Goal: Task Accomplishment & Management: Complete application form

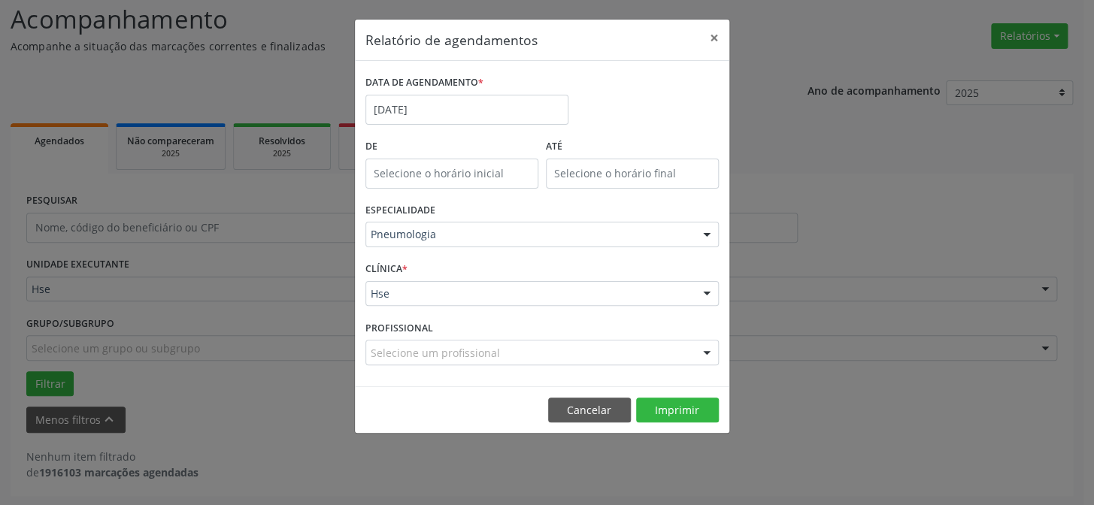
scroll to position [101, 0]
click at [477, 171] on input "text" at bounding box center [451, 174] width 173 height 30
type input "12:00"
click at [465, 112] on input "[DATE]" at bounding box center [466, 110] width 203 height 30
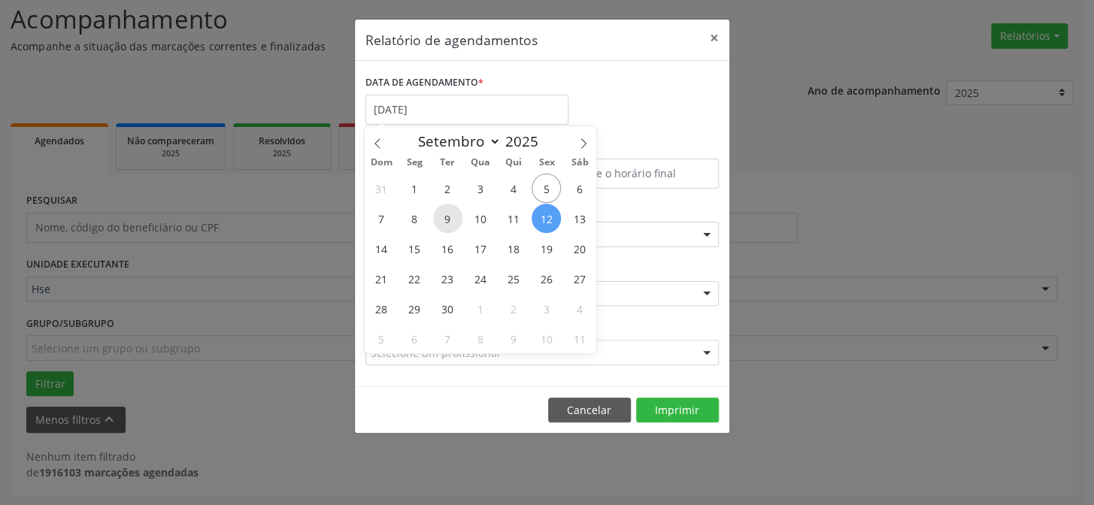
click at [444, 218] on span "9" at bounding box center [447, 218] width 29 height 29
type input "[DATE]"
click at [413, 221] on span "8" at bounding box center [414, 218] width 29 height 29
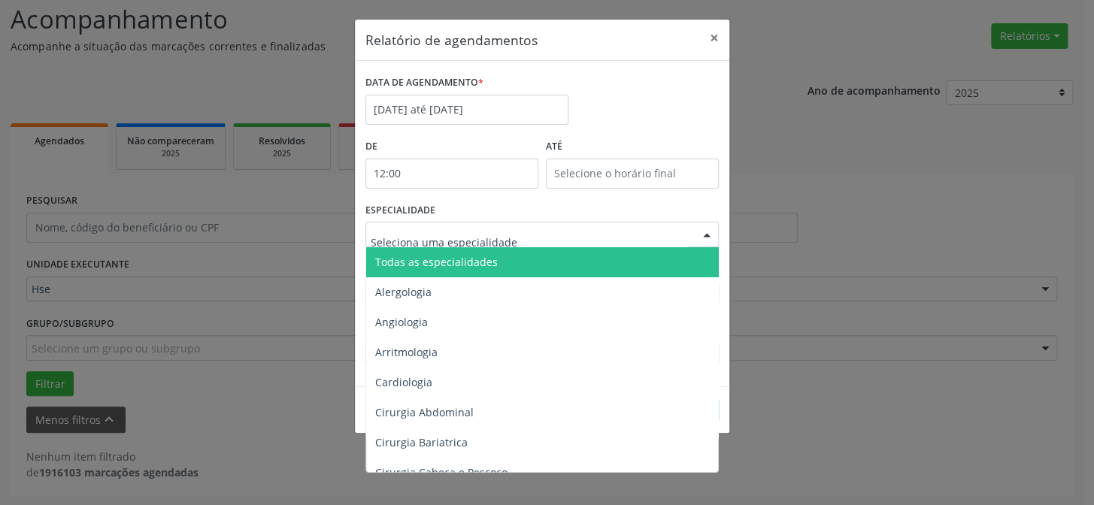
click at [496, 226] on div at bounding box center [541, 235] width 353 height 26
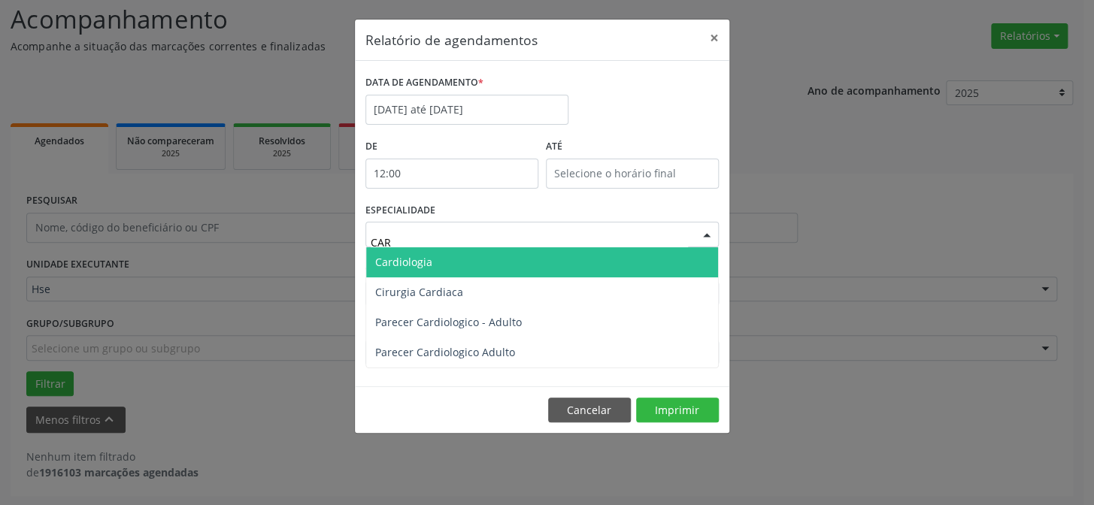
type input "CARD"
click at [459, 270] on span "Cardiologia" at bounding box center [542, 262] width 352 height 30
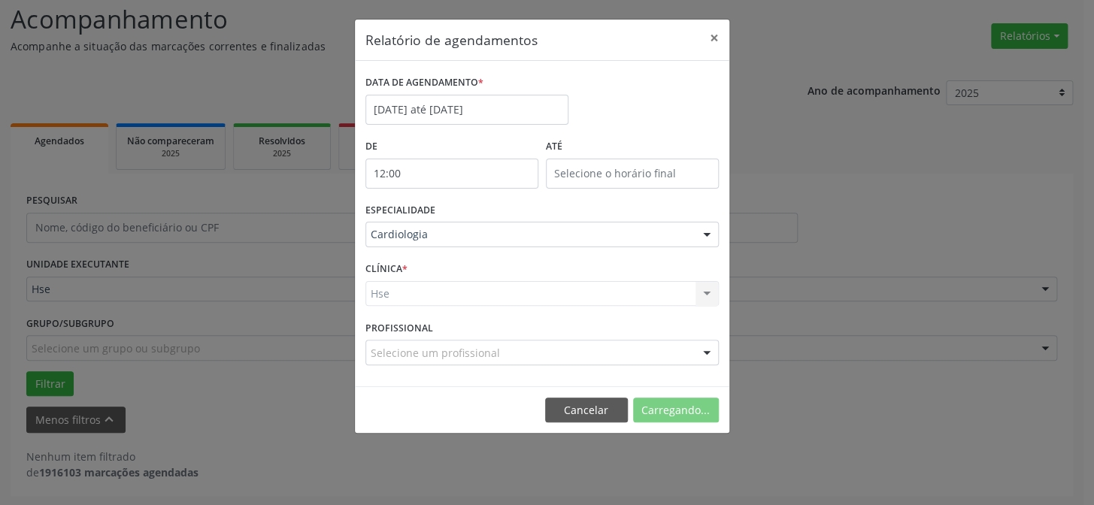
click at [422, 296] on div "Hse Hse Nenhum resultado encontrado para: " " Não há nenhuma opção para ser exi…" at bounding box center [541, 294] width 353 height 26
click at [704, 285] on div "Hse Hse Nenhum resultado encontrado para: " " Não há nenhuma opção para ser exi…" at bounding box center [541, 294] width 353 height 26
click at [395, 283] on div "Hse Hse Nenhum resultado encontrado para: " " Não há nenhuma opção para ser exi…" at bounding box center [541, 294] width 353 height 26
click at [397, 289] on div "Hse Hse Nenhum resultado encontrado para: " " Não há nenhuma opção para ser exi…" at bounding box center [541, 294] width 353 height 26
click at [398, 291] on div "Hse Hse Nenhum resultado encontrado para: " " Não há nenhuma opção para ser exi…" at bounding box center [541, 294] width 353 height 26
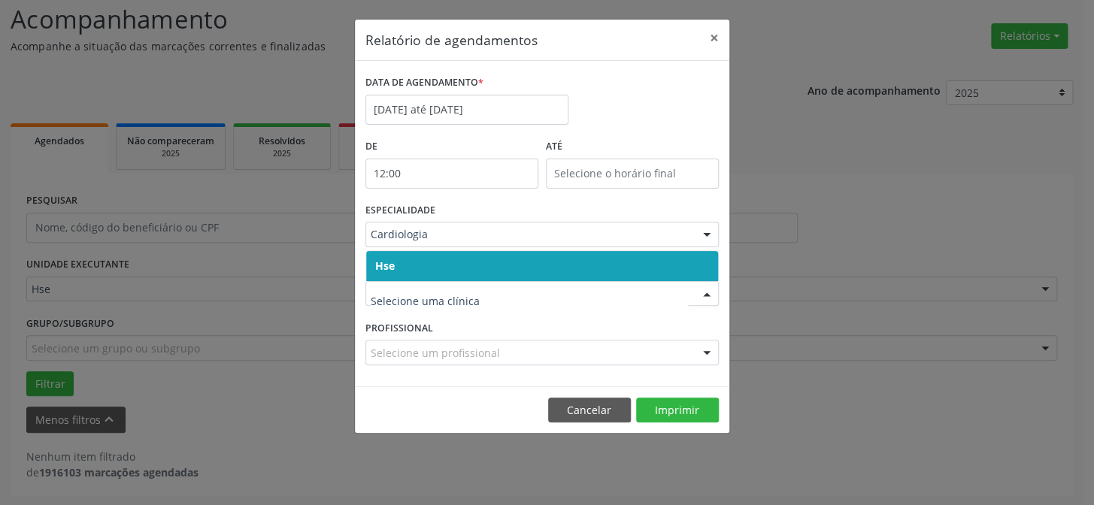
click at [418, 267] on span "Hse" at bounding box center [542, 266] width 352 height 30
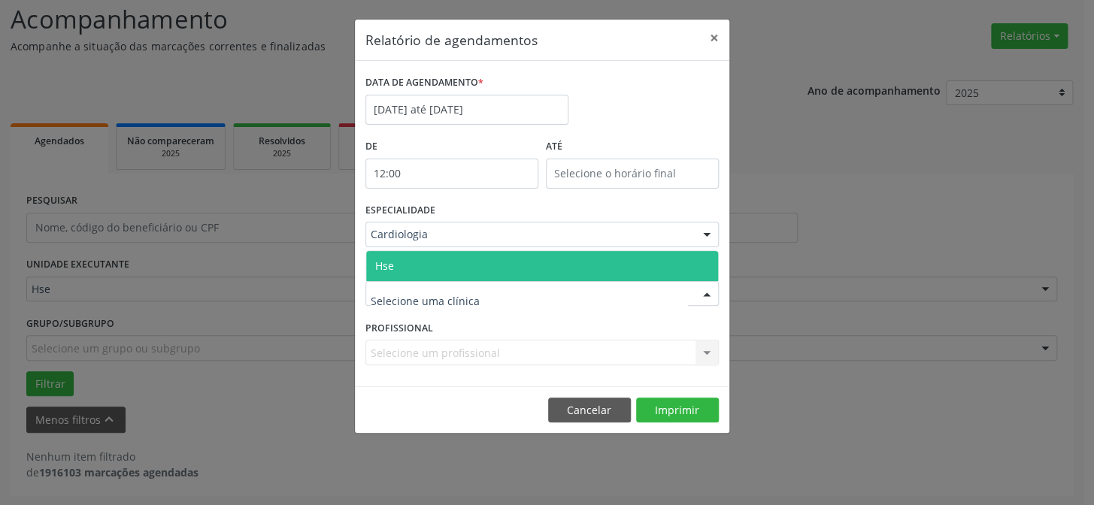
click at [405, 271] on span "Hse" at bounding box center [542, 266] width 352 height 30
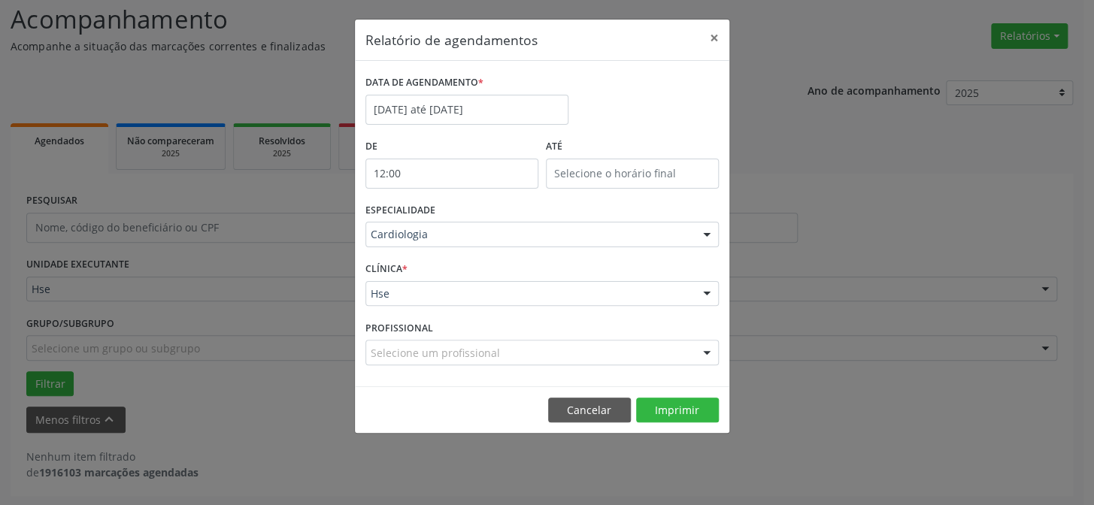
click at [428, 365] on div "PROFISSIONAL Selecione um profissional Todos os profissionais [PERSON_NAME] - P…" at bounding box center [542, 345] width 361 height 59
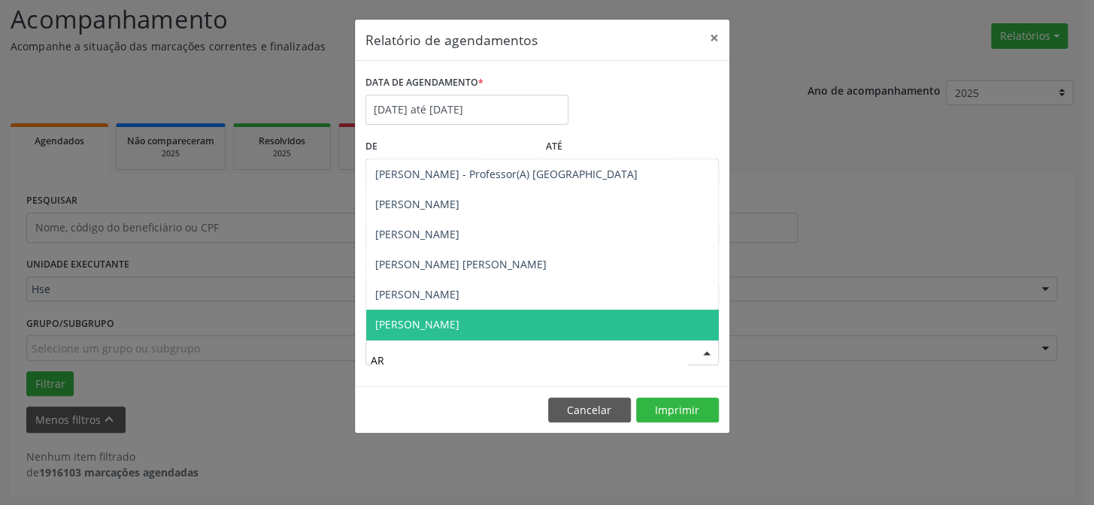
type input "ARI"
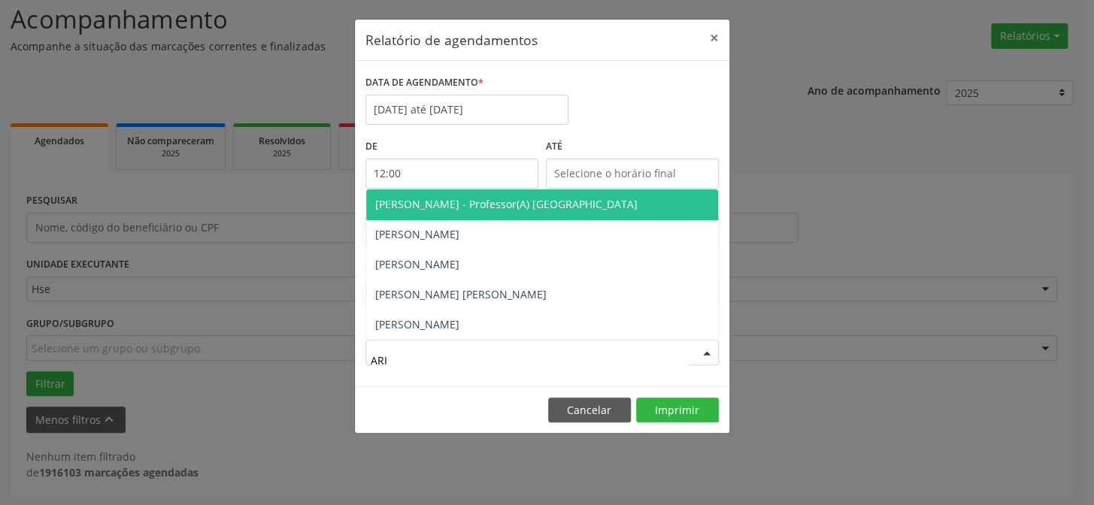
click at [436, 195] on span "[PERSON_NAME] - Professor(A) [GEOGRAPHIC_DATA]" at bounding box center [542, 204] width 352 height 30
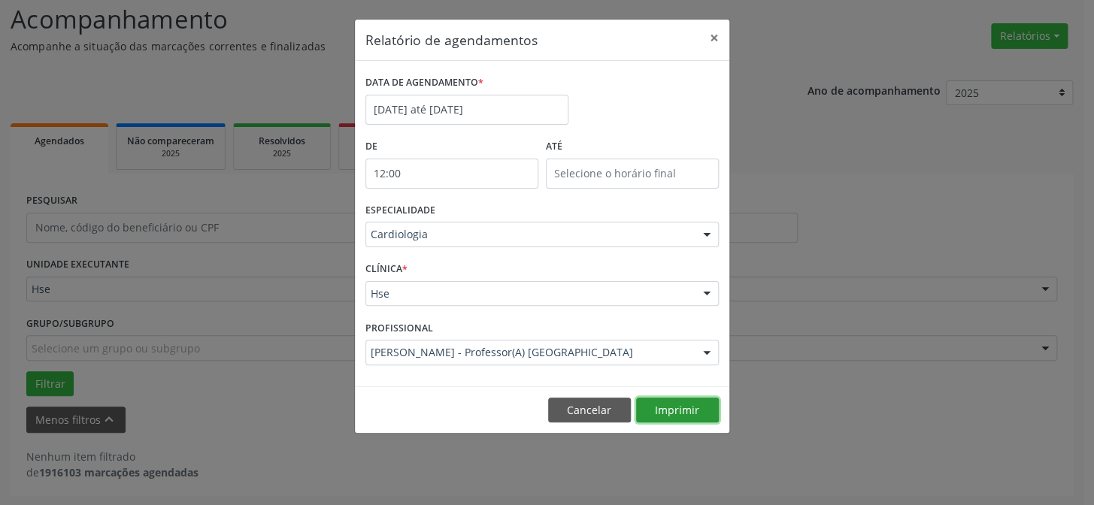
click at [676, 409] on button "Imprimir" at bounding box center [677, 411] width 83 height 26
click at [706, 232] on div at bounding box center [706, 236] width 23 height 26
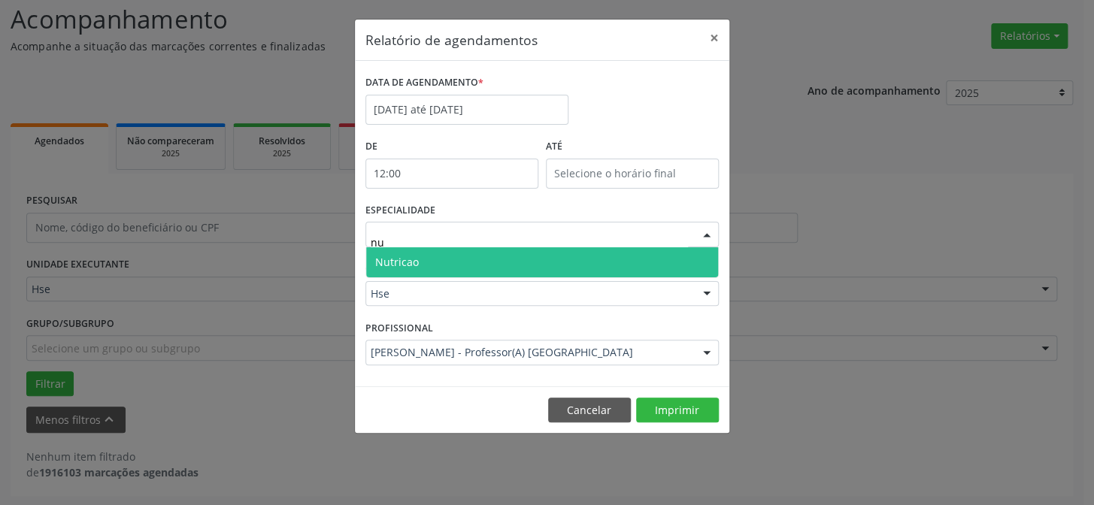
type input "nut"
click at [416, 256] on span "Nutricao" at bounding box center [542, 262] width 352 height 30
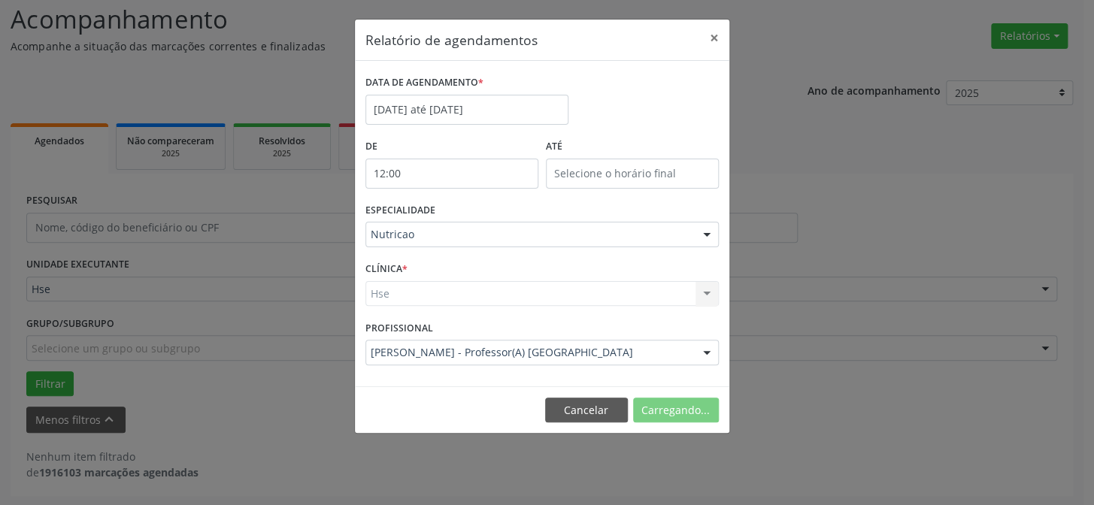
click at [645, 288] on div "Hse Hse Nenhum resultado encontrado para: " " Não há nenhuma opção para ser exi…" at bounding box center [541, 294] width 353 height 26
click at [706, 289] on div "Hse Hse Nenhum resultado encontrado para: " " Não há nenhuma opção para ser exi…" at bounding box center [541, 294] width 353 height 26
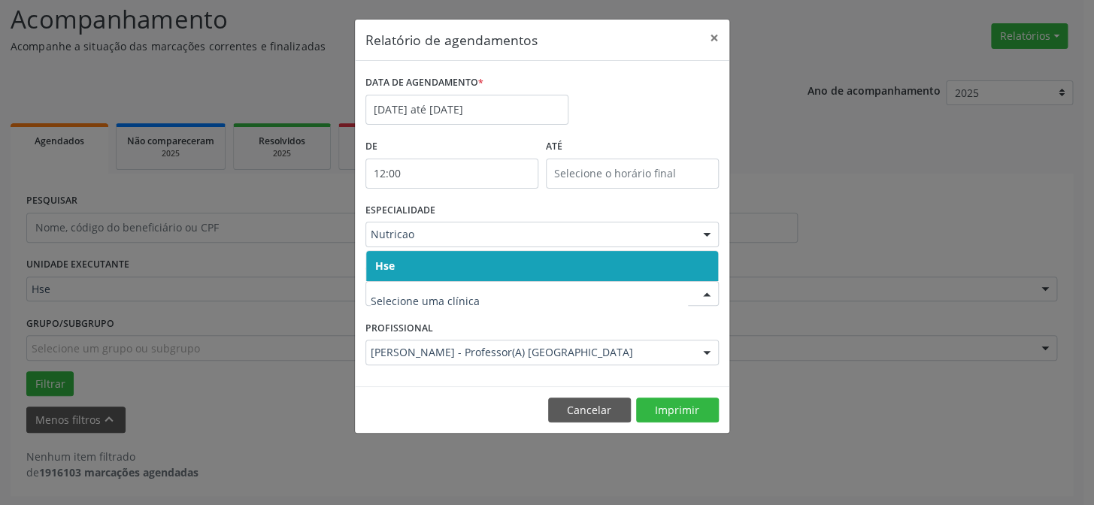
click at [432, 255] on span "Hse" at bounding box center [542, 266] width 352 height 30
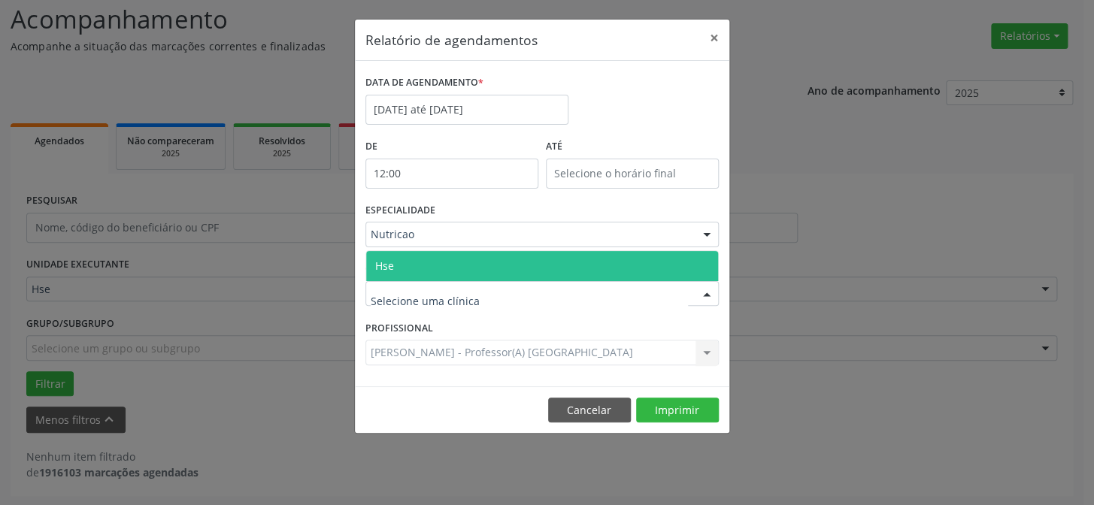
click at [431, 263] on span "Hse" at bounding box center [542, 266] width 352 height 30
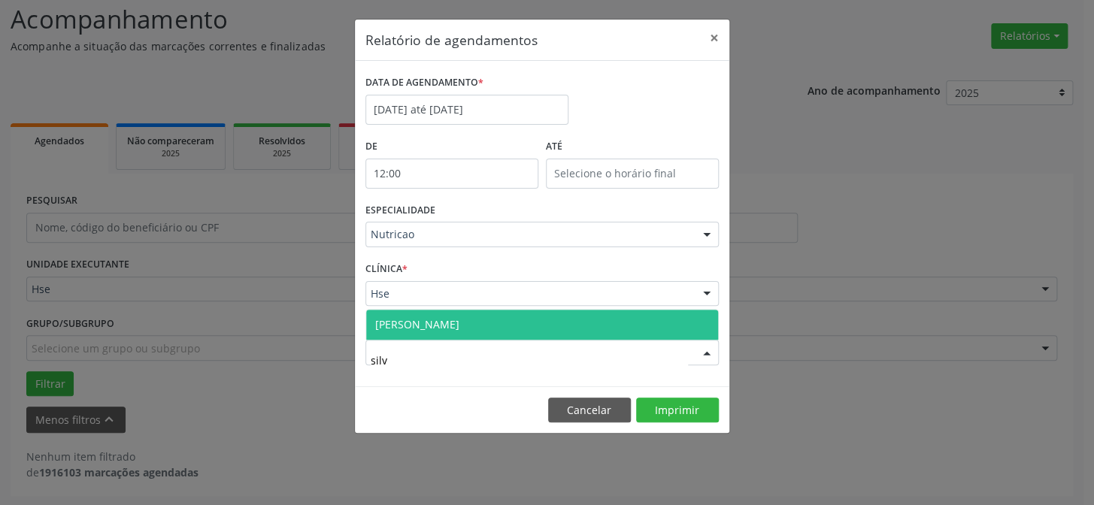
type input "silva"
click at [425, 323] on span "[PERSON_NAME]" at bounding box center [417, 324] width 84 height 14
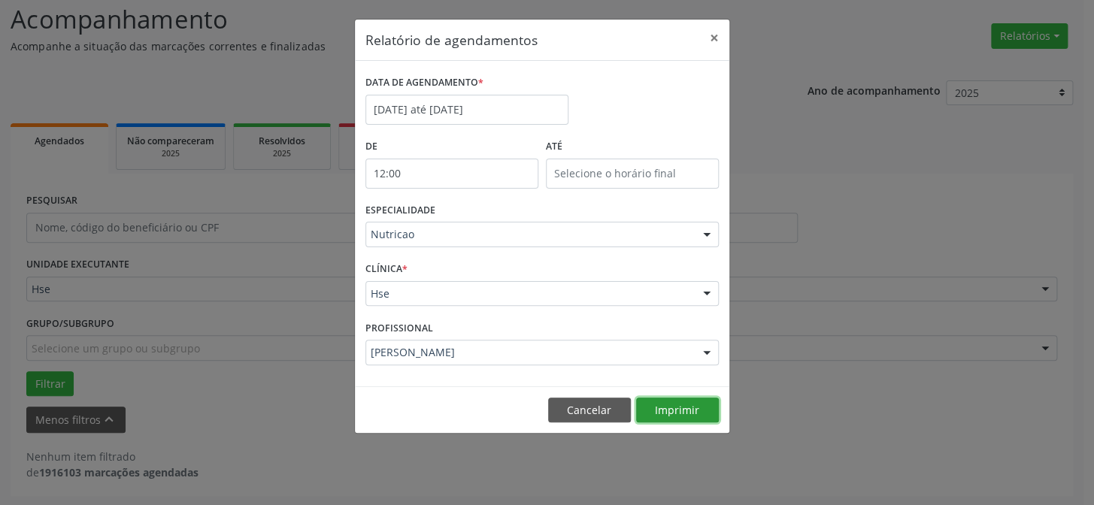
click at [691, 414] on button "Imprimir" at bounding box center [677, 411] width 83 height 26
click at [707, 233] on div at bounding box center [706, 236] width 23 height 26
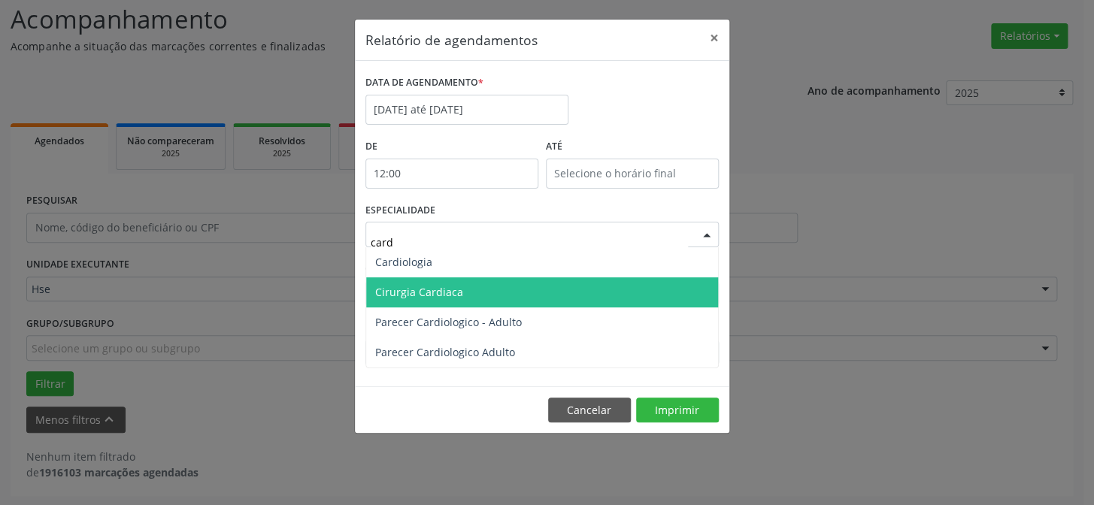
type input "cardi"
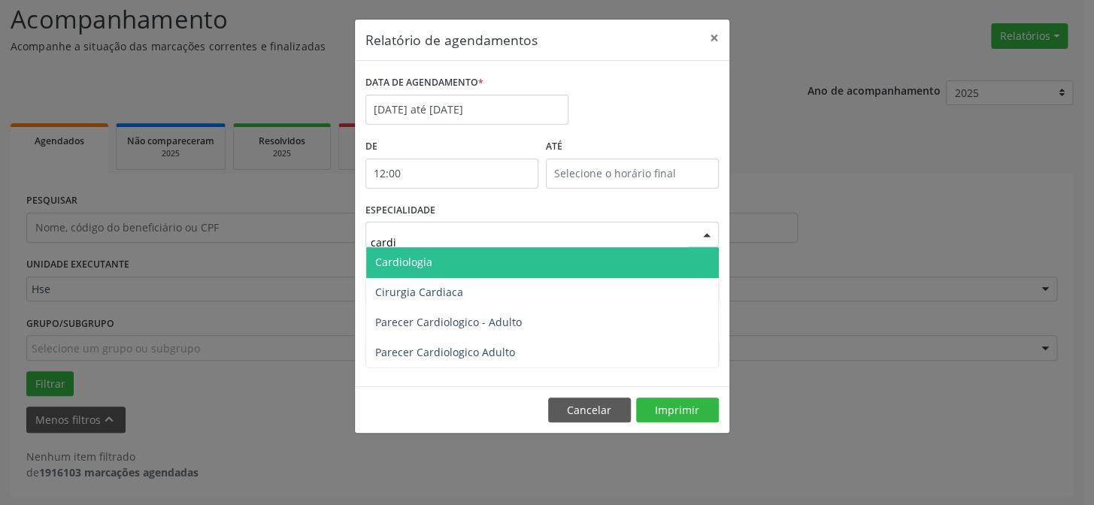
click at [501, 259] on span "Cardiologia" at bounding box center [542, 262] width 352 height 30
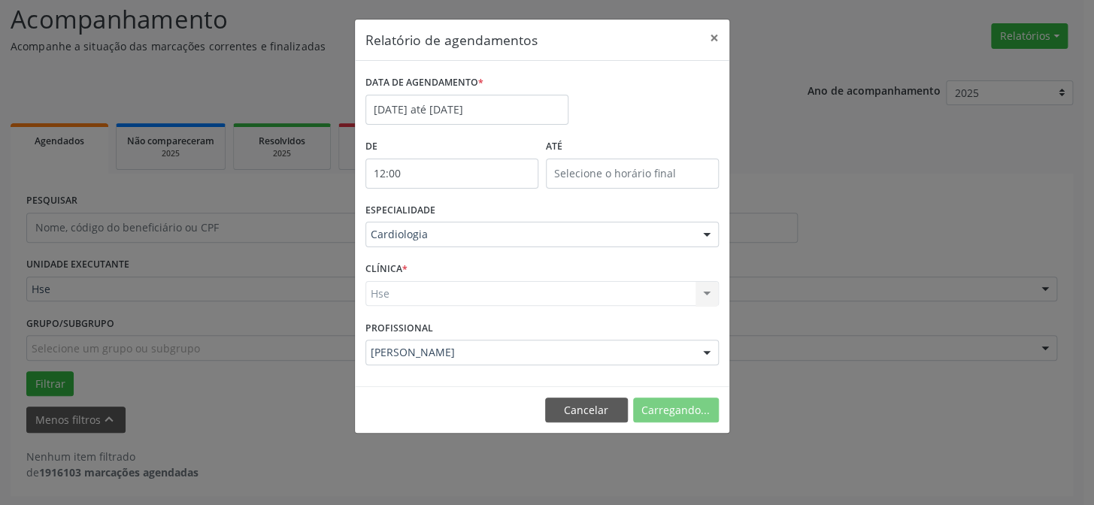
click at [459, 286] on div "Hse Hse Nenhum resultado encontrado para: " " Não há nenhuma opção para ser exi…" at bounding box center [541, 294] width 353 height 26
click at [422, 293] on div "Hse Hse Nenhum resultado encontrado para: " " Não há nenhuma opção para ser exi…" at bounding box center [541, 294] width 353 height 26
click at [577, 286] on div "Hse Hse Nenhum resultado encontrado para: " " Não há nenhuma opção para ser exi…" at bounding box center [541, 294] width 353 height 26
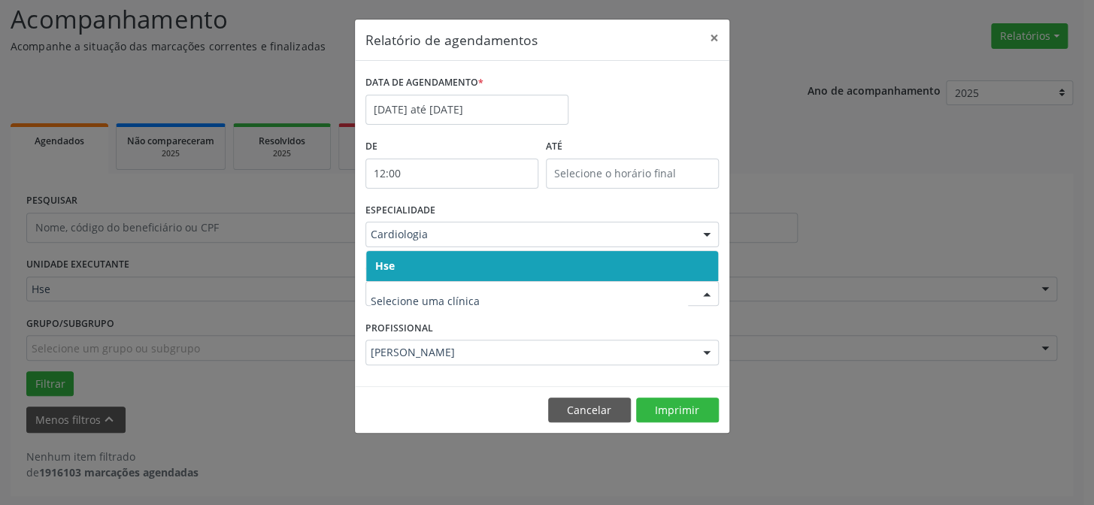
click at [422, 264] on span "Hse" at bounding box center [542, 266] width 352 height 30
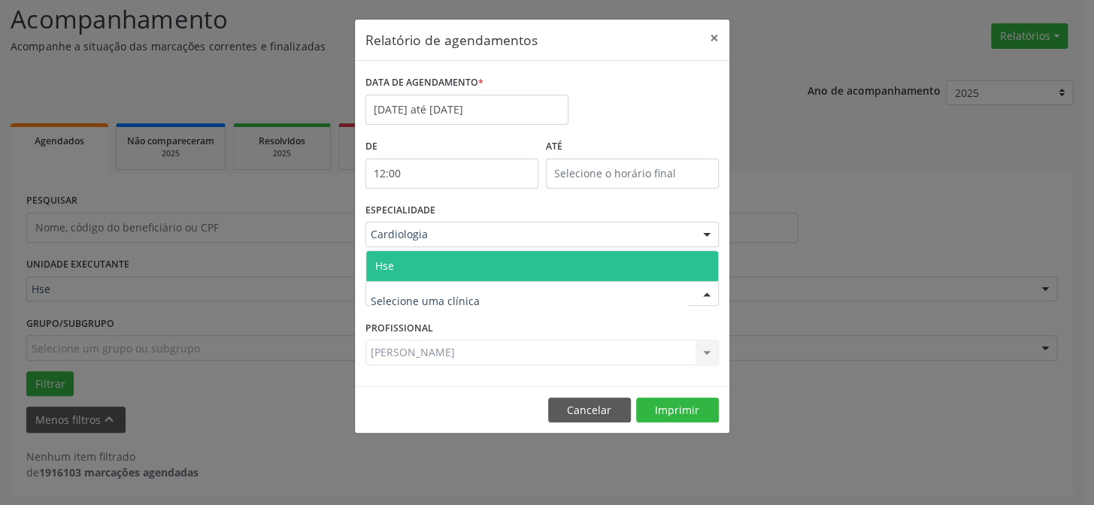
click at [422, 263] on span "Hse" at bounding box center [542, 266] width 352 height 30
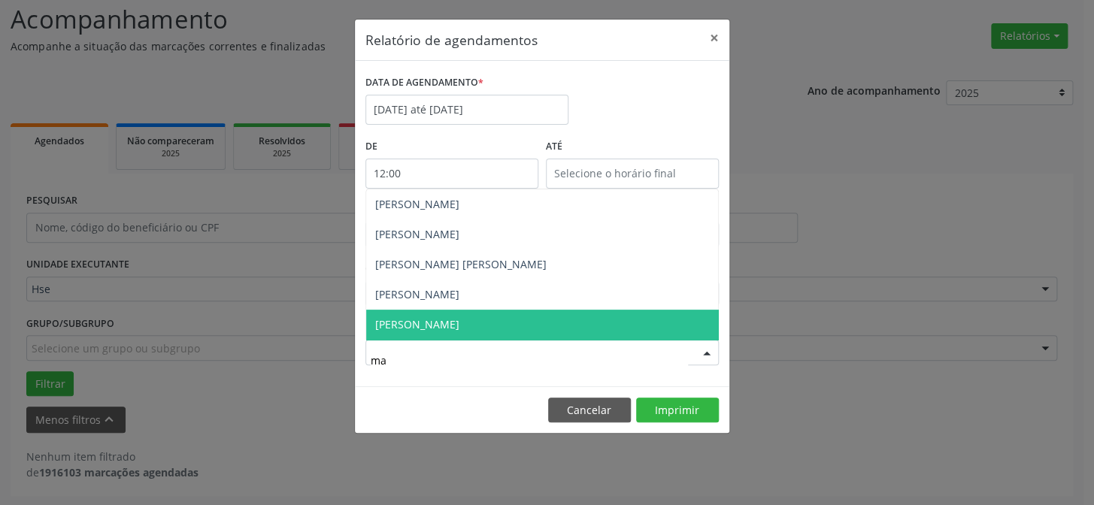
type input "mar"
click at [420, 326] on span "[PERSON_NAME]" at bounding box center [417, 324] width 84 height 14
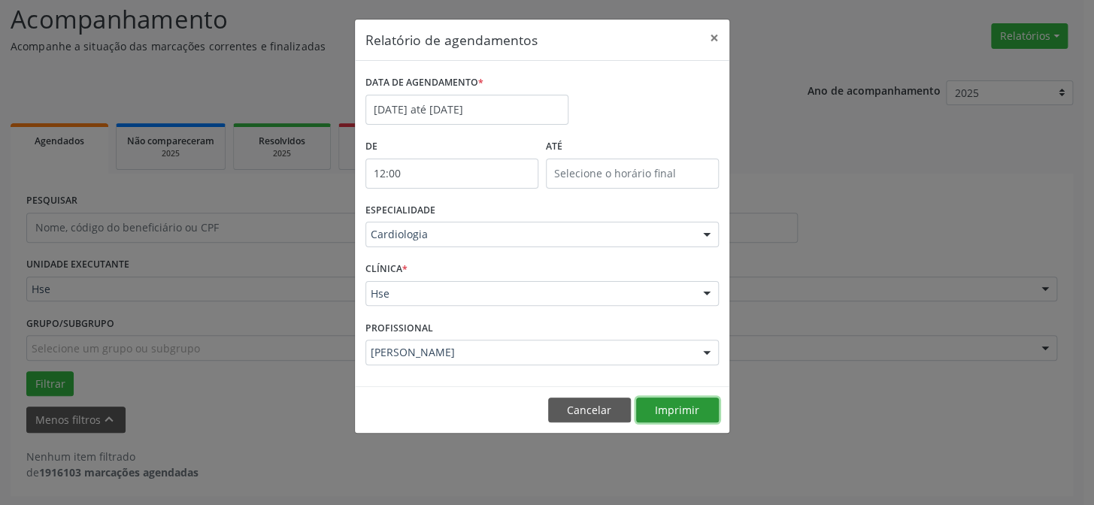
click at [653, 410] on button "Imprimir" at bounding box center [677, 411] width 83 height 26
click at [702, 229] on div at bounding box center [706, 236] width 23 height 26
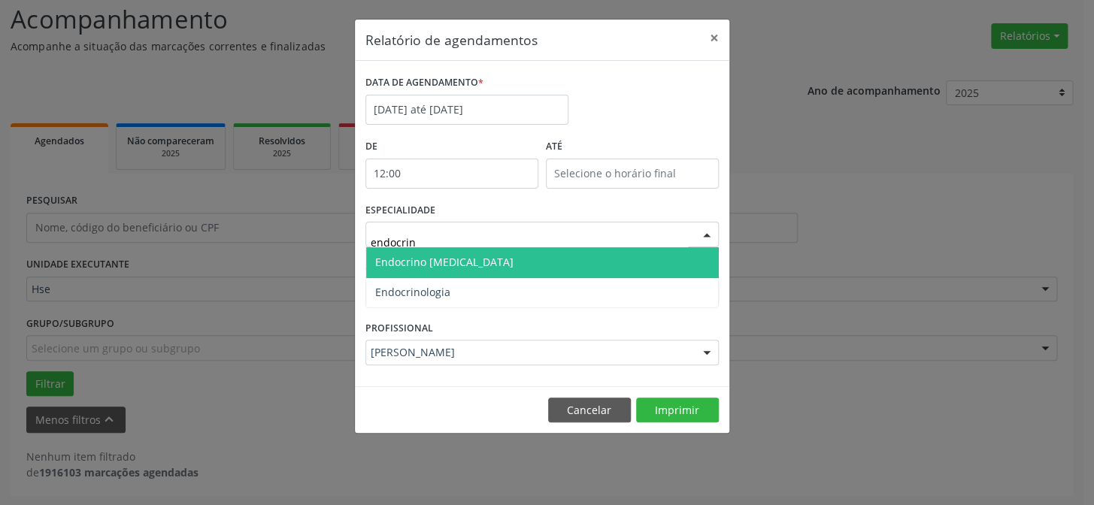
type input "endocrino"
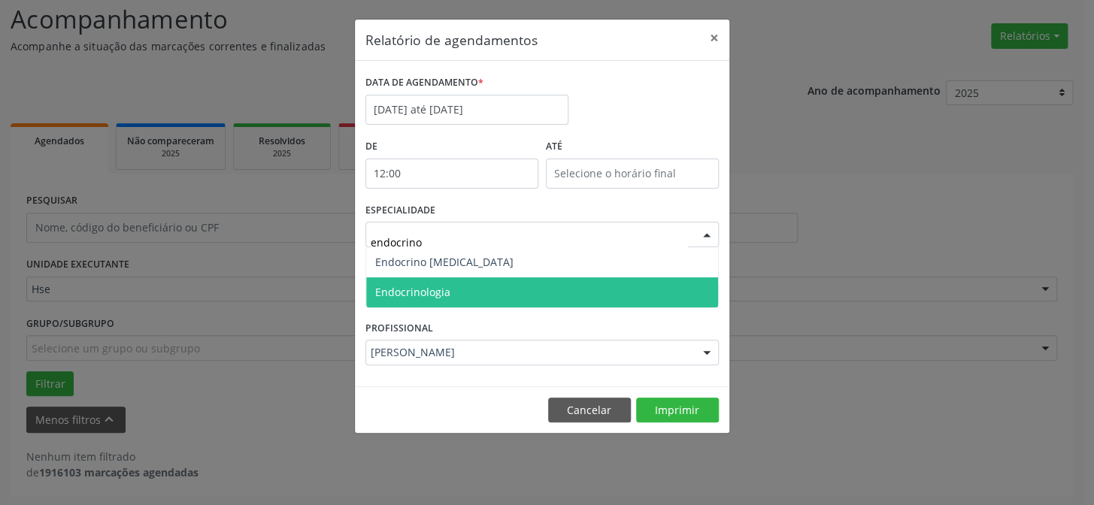
click at [519, 292] on span "Endocrinologia" at bounding box center [542, 292] width 352 height 30
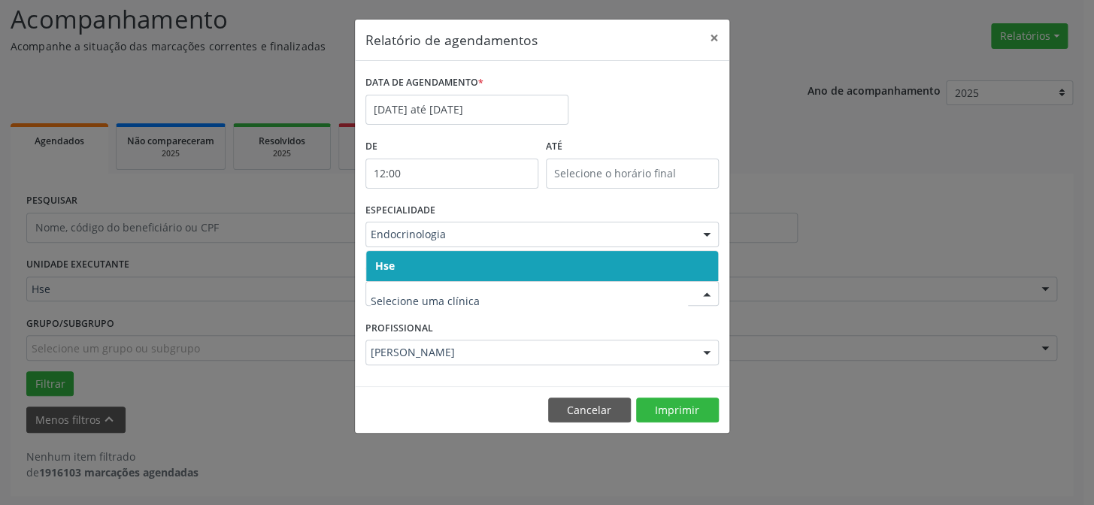
click at [417, 272] on span "Hse" at bounding box center [542, 266] width 352 height 30
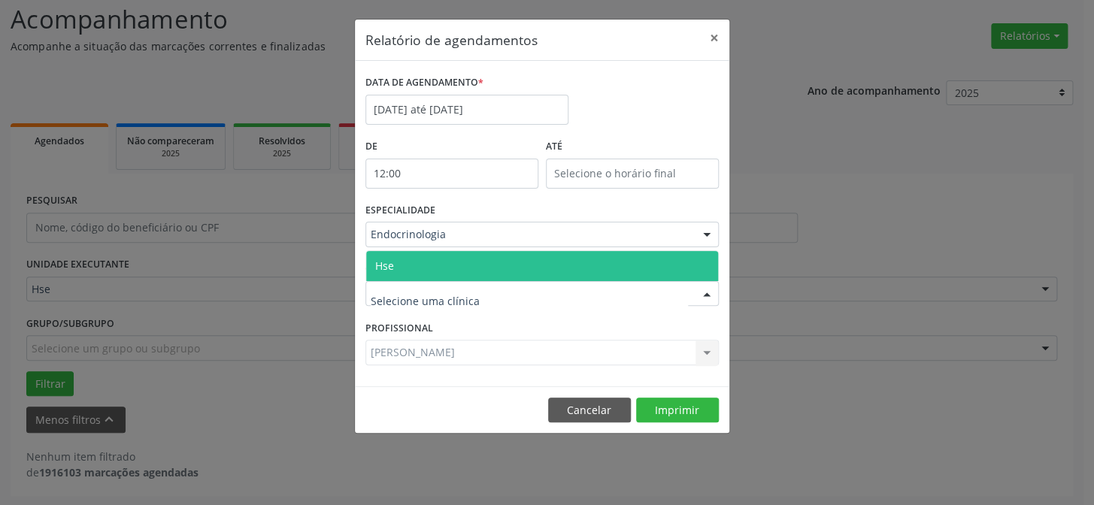
drag, startPoint x: 393, startPoint y: 264, endPoint x: 420, endPoint y: 326, distance: 68.0
click at [395, 263] on span "Hse" at bounding box center [542, 266] width 352 height 30
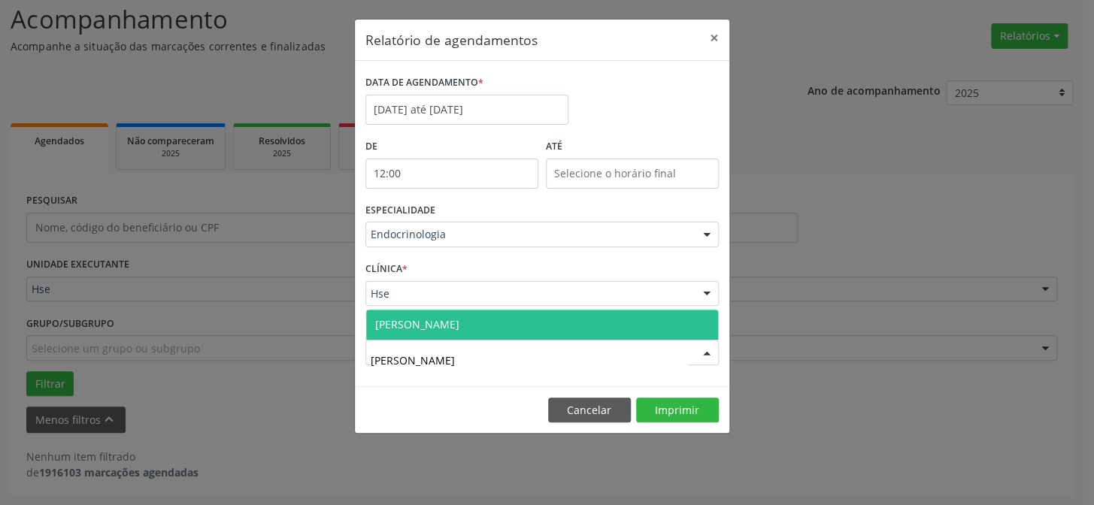
click at [438, 324] on span "[PERSON_NAME]" at bounding box center [417, 324] width 84 height 14
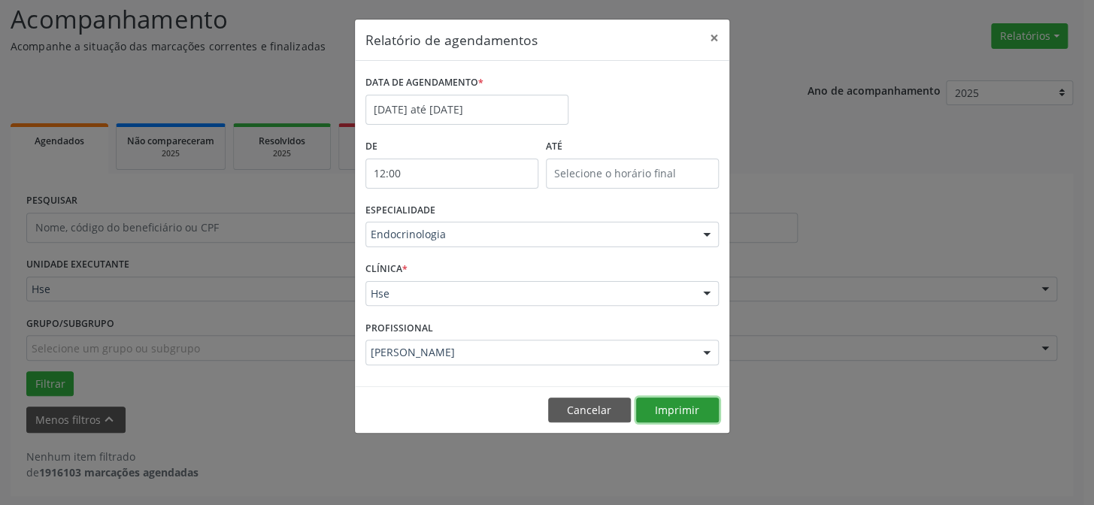
click at [706, 410] on button "Imprimir" at bounding box center [677, 411] width 83 height 26
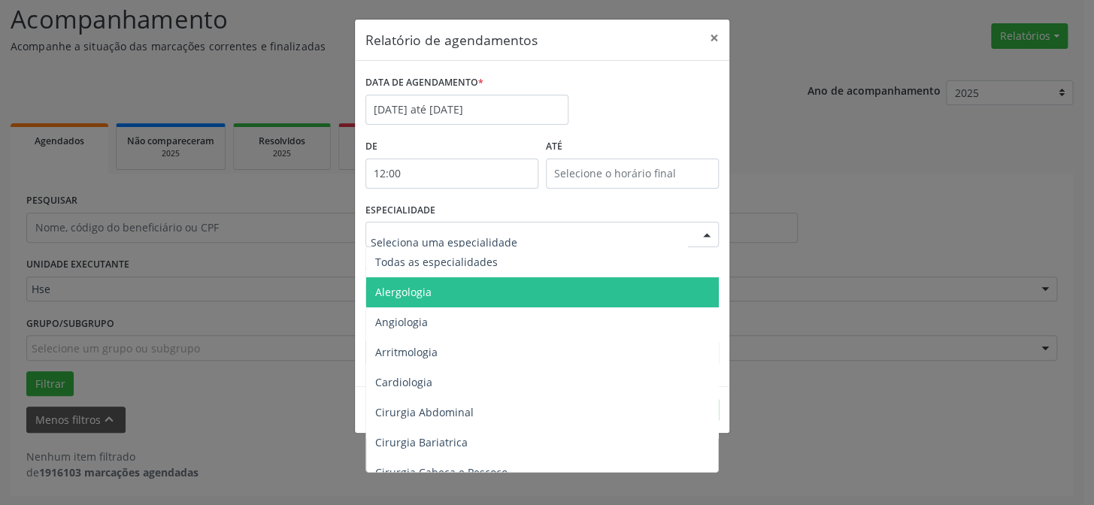
click at [704, 231] on div at bounding box center [706, 236] width 23 height 26
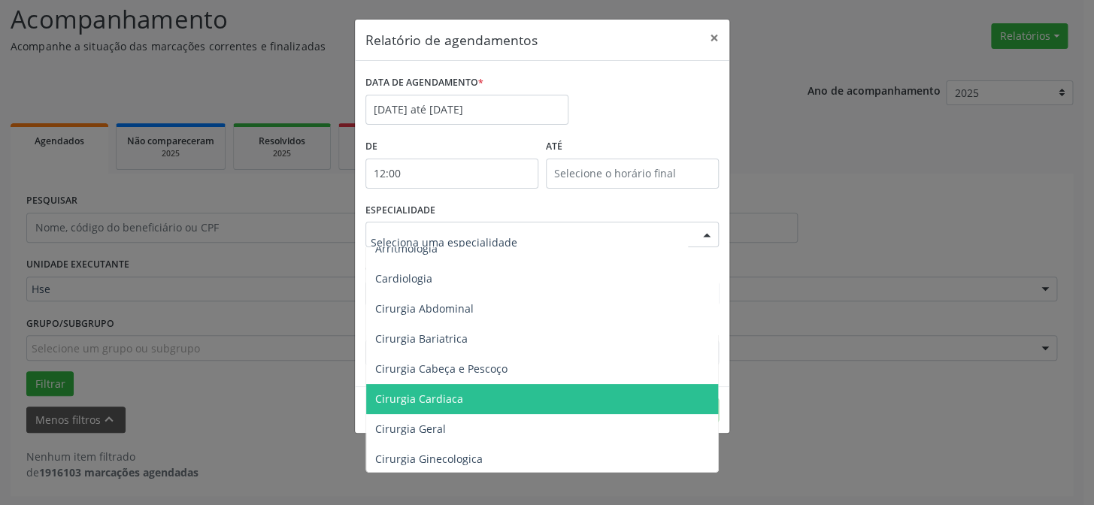
scroll to position [136, 0]
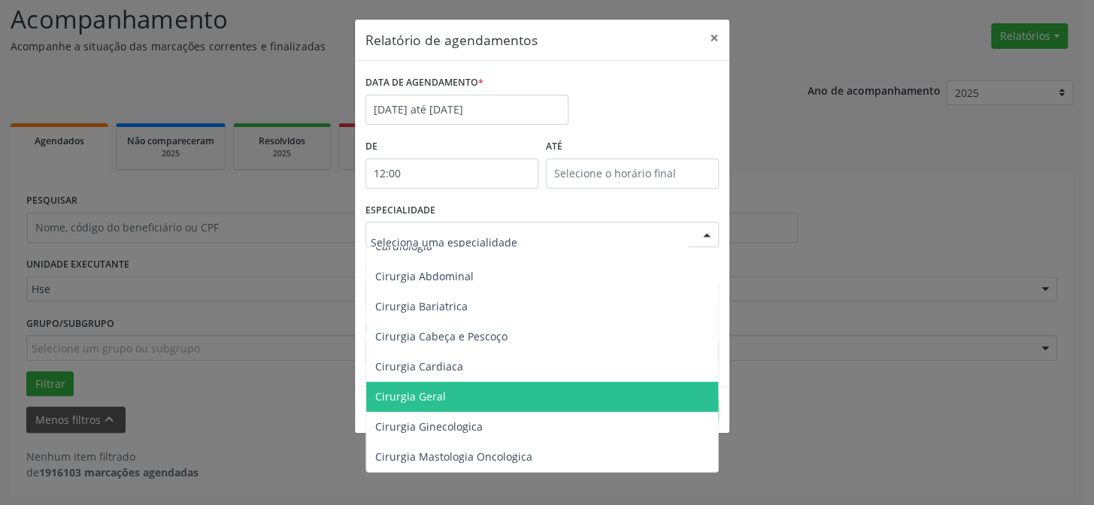
click at [447, 395] on span "Cirurgia Geral" at bounding box center [543, 397] width 354 height 30
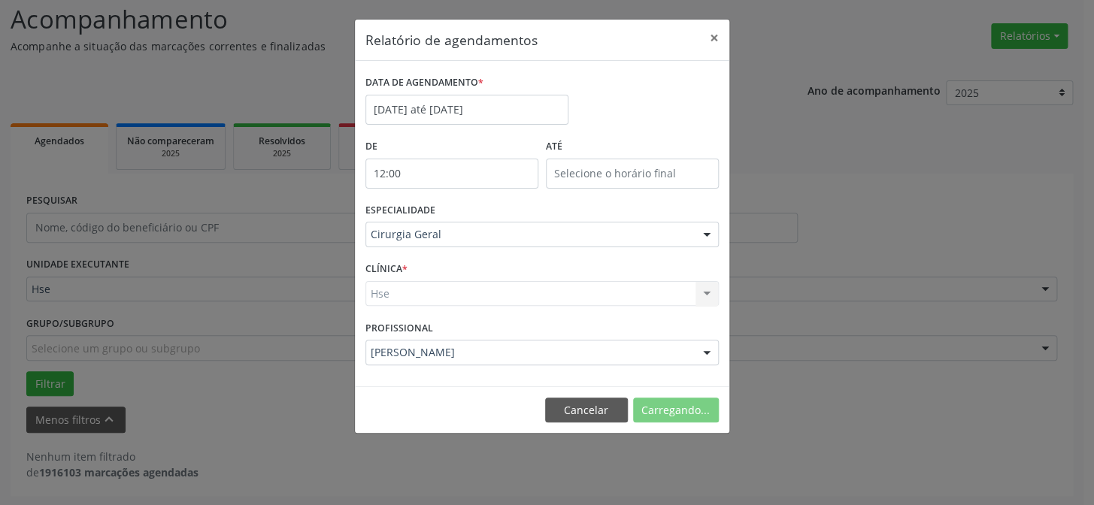
click at [498, 282] on div "Hse Hse Nenhum resultado encontrado para: " " Não há nenhuma opção para ser exi…" at bounding box center [541, 294] width 353 height 26
click at [467, 291] on div "Hse Hse Nenhum resultado encontrado para: " " Não há nenhuma opção para ser exi…" at bounding box center [541, 294] width 353 height 26
click at [627, 296] on div "Hse Hse Nenhum resultado encontrado para: " " Não há nenhuma opção para ser exi…" at bounding box center [541, 294] width 353 height 26
click at [698, 294] on div "Hse Hse Nenhum resultado encontrado para: " " Não há nenhuma opção para ser exi…" at bounding box center [541, 294] width 353 height 26
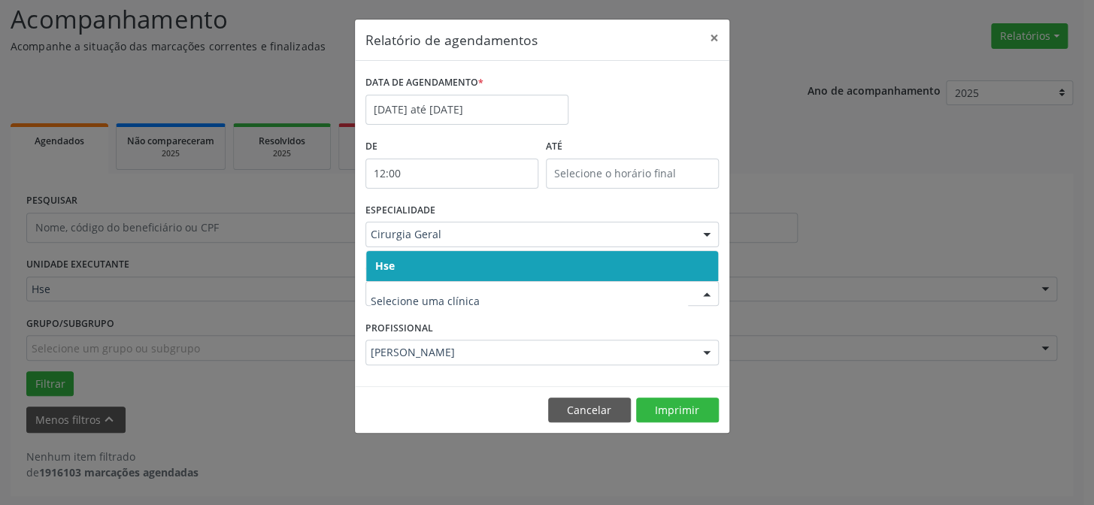
click at [406, 270] on span "Hse" at bounding box center [542, 266] width 352 height 30
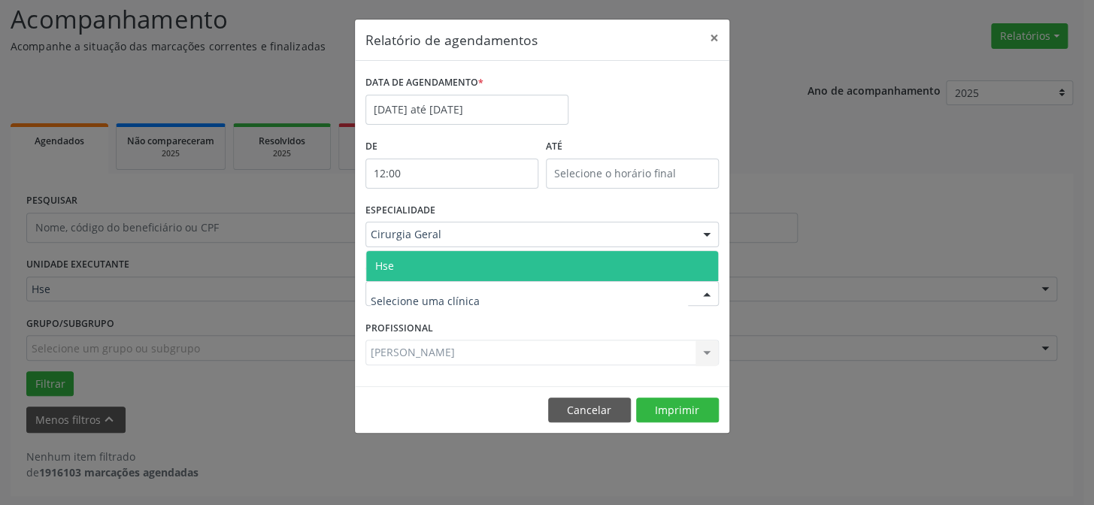
drag, startPoint x: 401, startPoint y: 265, endPoint x: 414, endPoint y: 318, distance: 54.9
click at [403, 265] on span "Hse" at bounding box center [542, 266] width 352 height 30
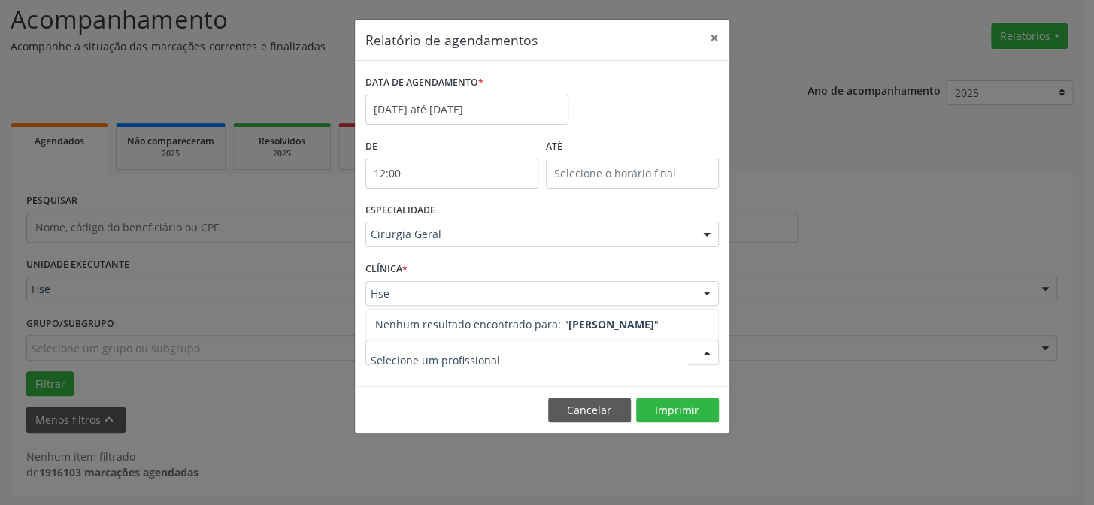
click at [700, 301] on form "DATA DE AGENDAMENTO * [DATE] até [DATE] De 12:00 ATÉ ESPECIALIDADE Cirurgia Ger…" at bounding box center [541, 223] width 353 height 304
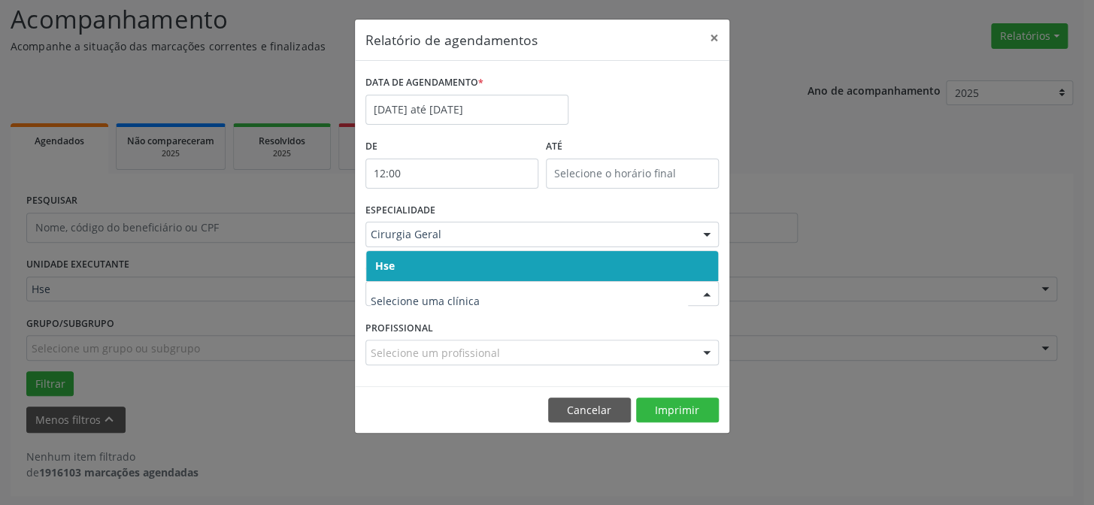
click at [450, 276] on span "Hse" at bounding box center [542, 266] width 352 height 30
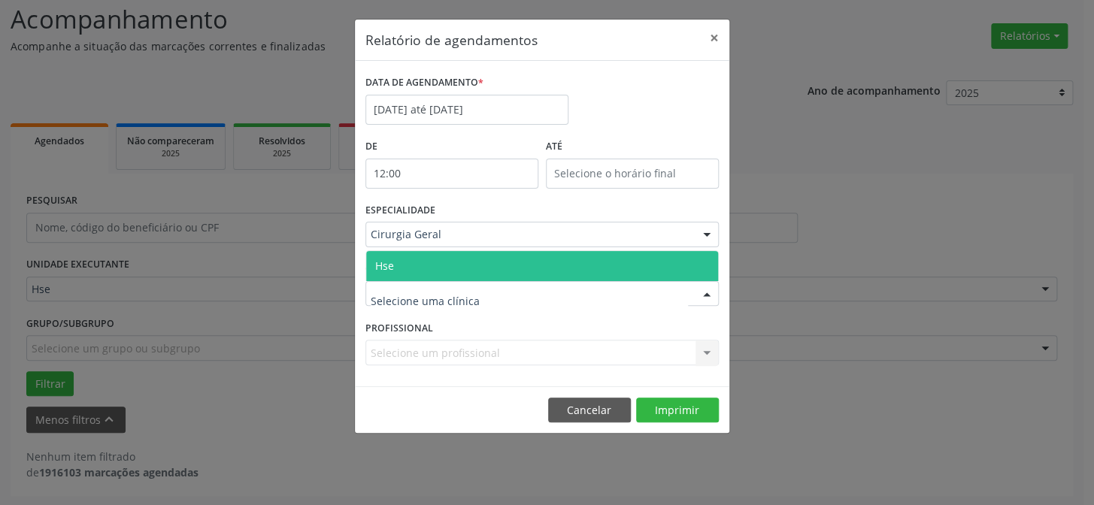
click at [706, 292] on div at bounding box center [706, 295] width 23 height 26
click at [401, 265] on span "Hse" at bounding box center [542, 266] width 352 height 30
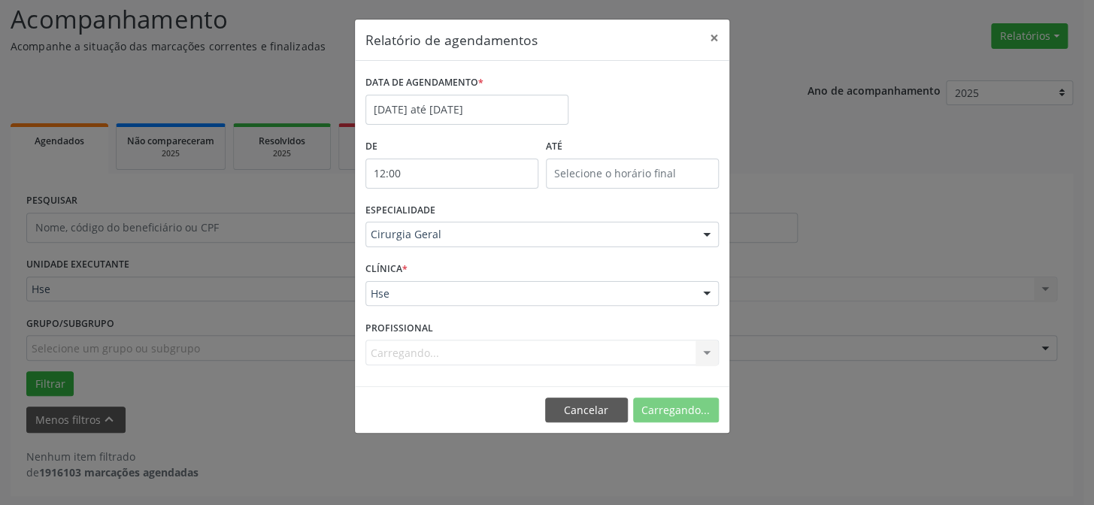
click at [478, 343] on div "Carregando... Todos os profissionais [PERSON_NAME] - Cirurgião Geral e Cirurgiã…" at bounding box center [541, 353] width 353 height 26
click at [472, 348] on div "Carregando... Todos os profissionais [PERSON_NAME] - Cirurgião Geral e Cirurgiã…" at bounding box center [541, 353] width 353 height 26
type input "j"
click at [843, 214] on div "Relatório de agendamentos × DATA DE AGENDAMENTO * [DATE] até [DATE] De 12:00 AT…" at bounding box center [547, 252] width 1094 height 505
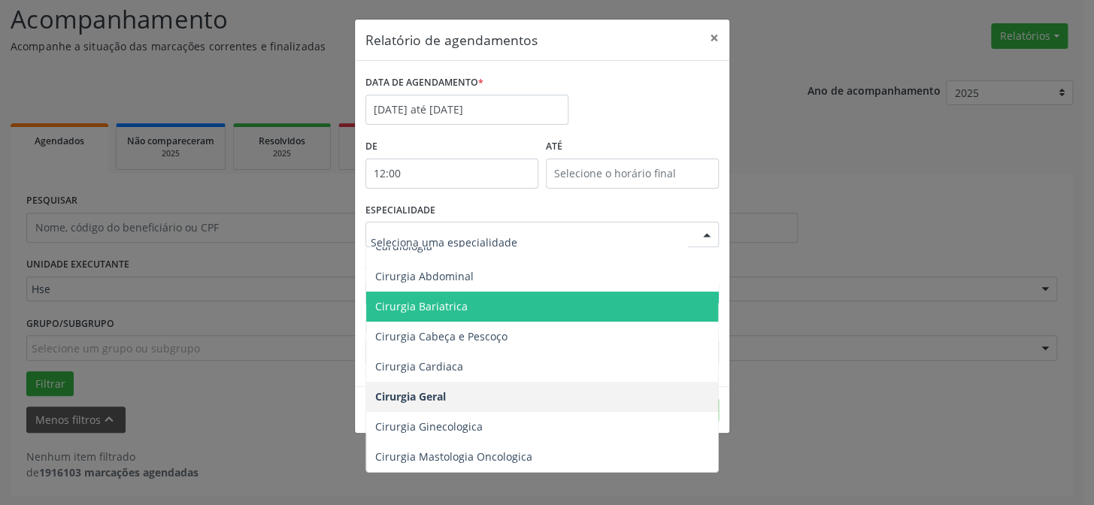
scroll to position [0, 0]
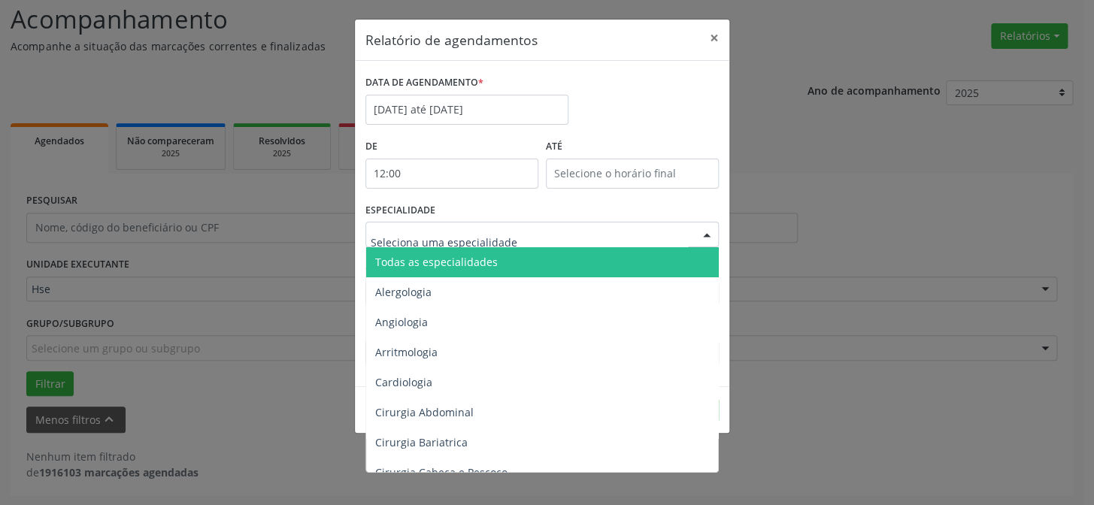
click at [459, 262] on span "Todas as especialidades" at bounding box center [436, 262] width 123 height 14
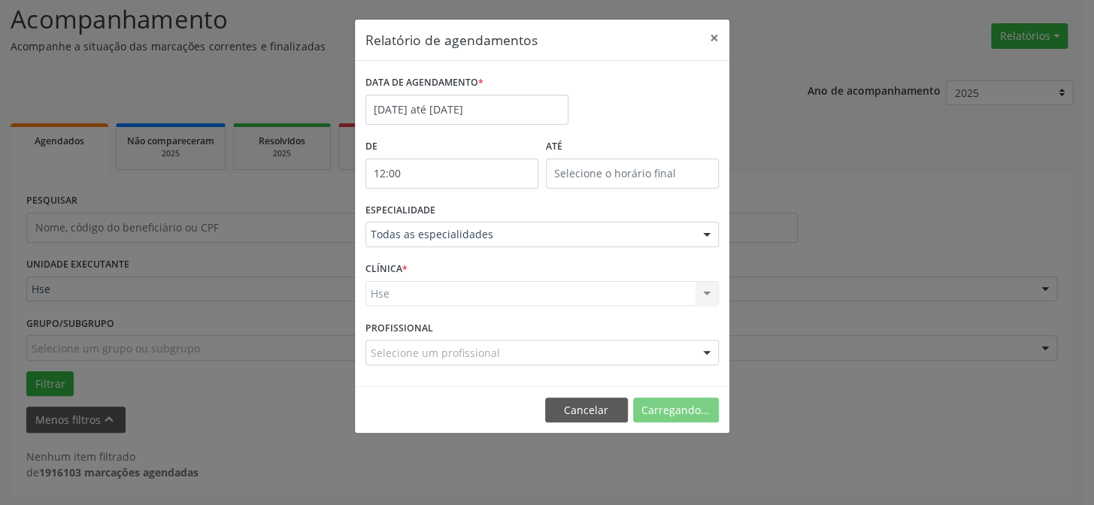
click at [709, 232] on div at bounding box center [706, 236] width 23 height 26
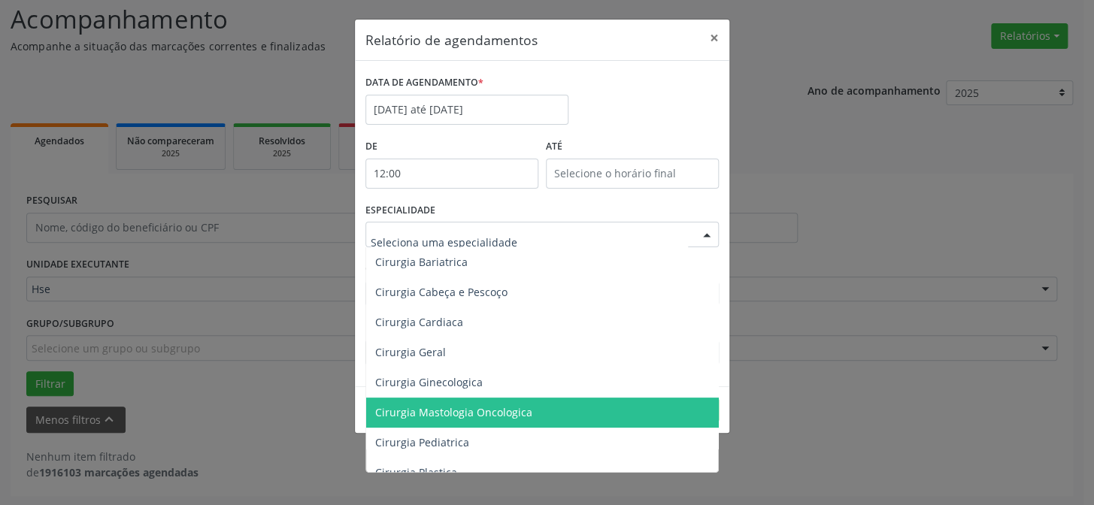
scroll to position [273, 0]
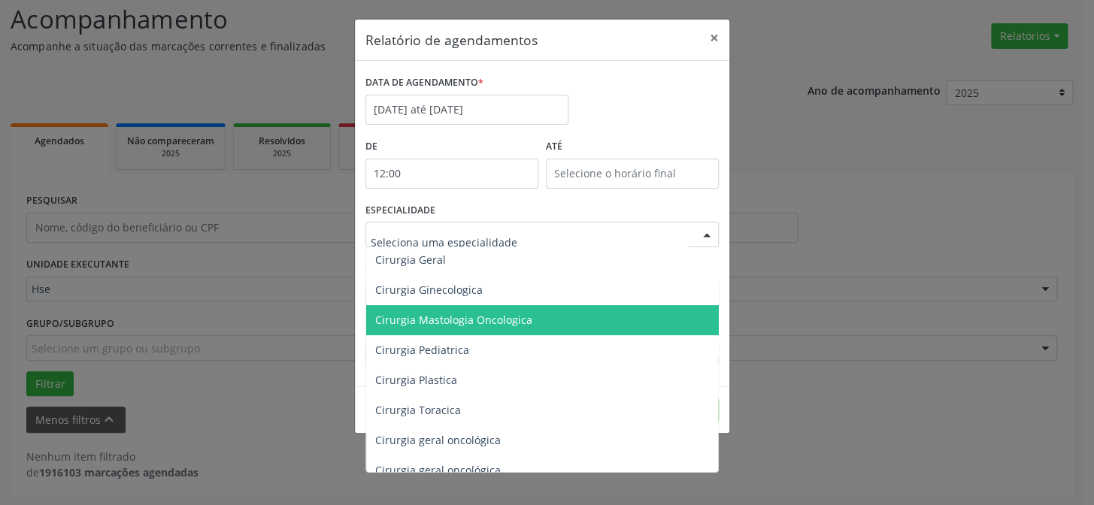
click at [515, 324] on span "Cirurgia Mastologia Oncologica" at bounding box center [453, 320] width 157 height 14
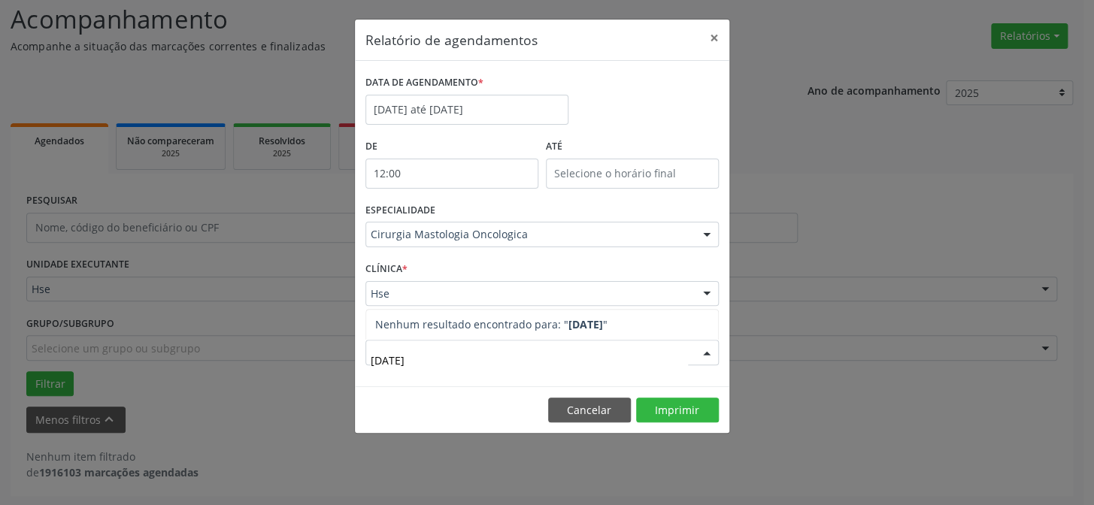
type input "juli"
click at [570, 413] on button "Cancelar" at bounding box center [589, 411] width 83 height 26
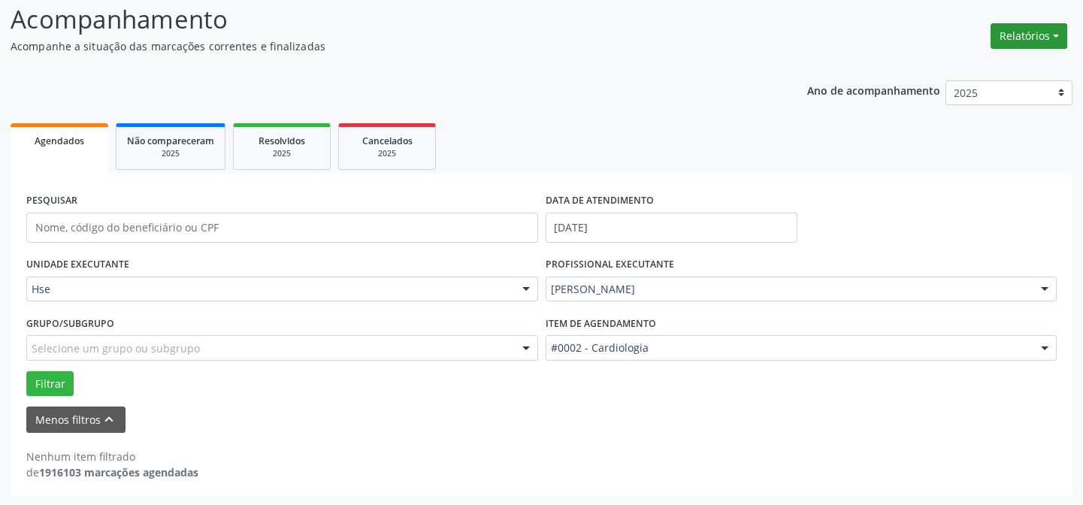
click at [1046, 28] on button "Relatórios" at bounding box center [1029, 36] width 77 height 26
click at [949, 68] on link "Agendamentos" at bounding box center [987, 67] width 162 height 21
select select "8"
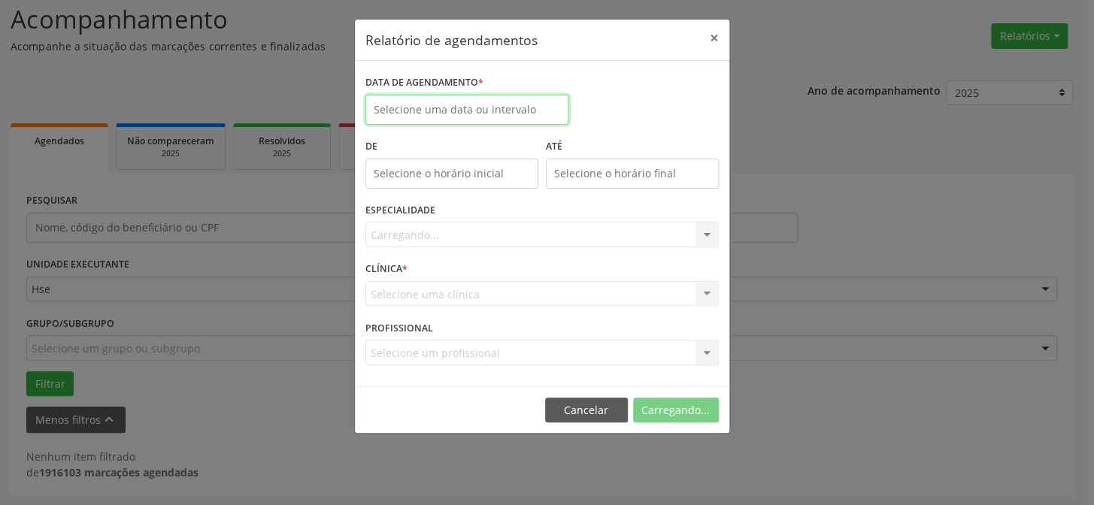
click at [431, 111] on input "text" at bounding box center [466, 110] width 203 height 30
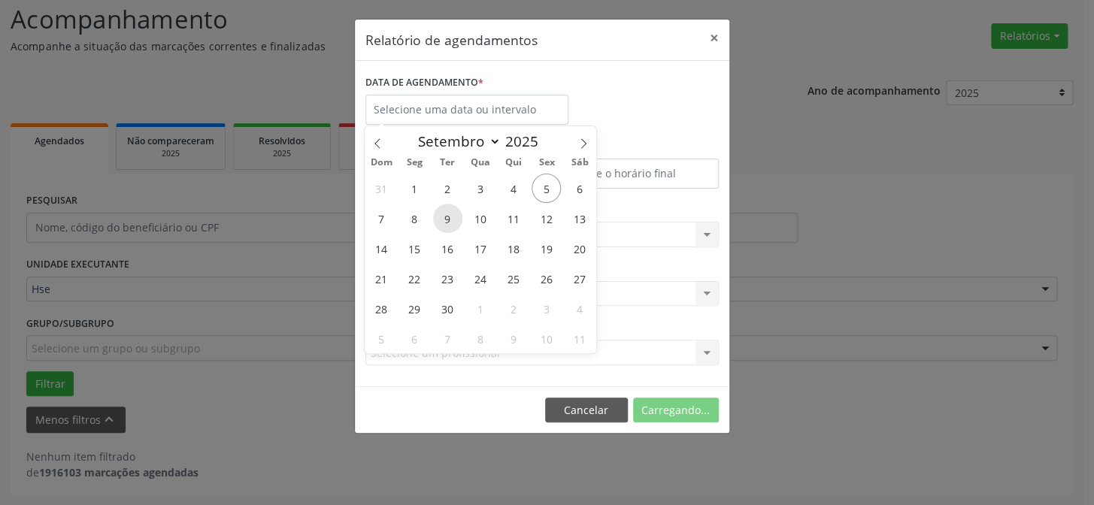
click at [444, 219] on span "9" at bounding box center [447, 218] width 29 height 29
type input "[DATE]"
click at [449, 216] on span "9" at bounding box center [447, 218] width 29 height 29
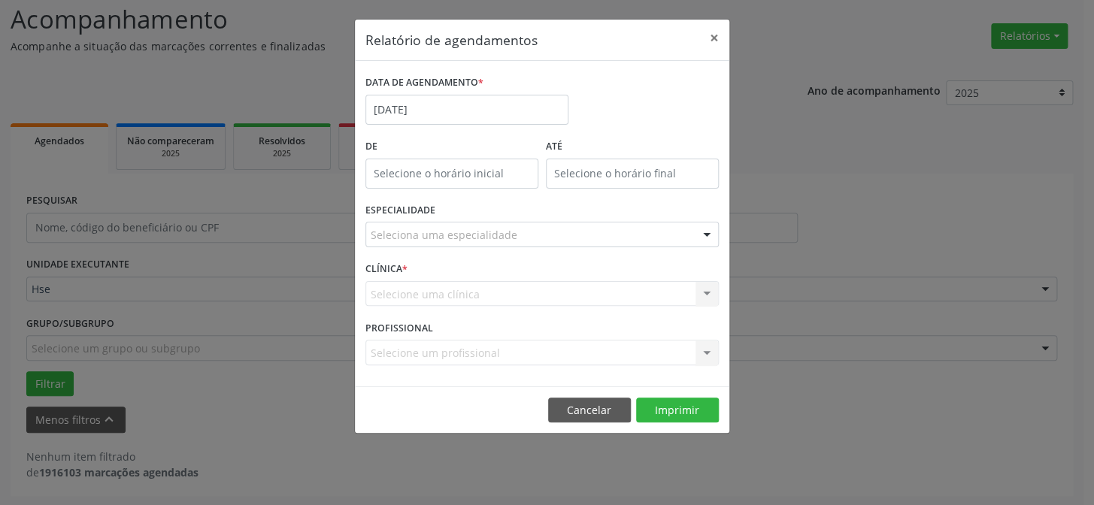
drag, startPoint x: 701, startPoint y: 232, endPoint x: 694, endPoint y: 233, distance: 7.6
click at [702, 232] on div at bounding box center [706, 236] width 23 height 26
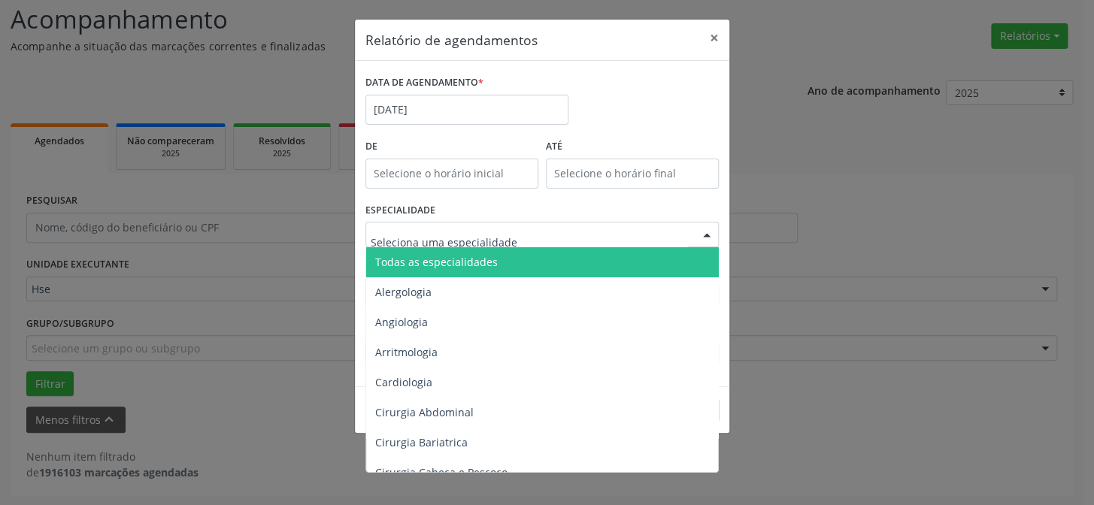
click at [468, 253] on span "Todas as especialidades" at bounding box center [543, 262] width 354 height 30
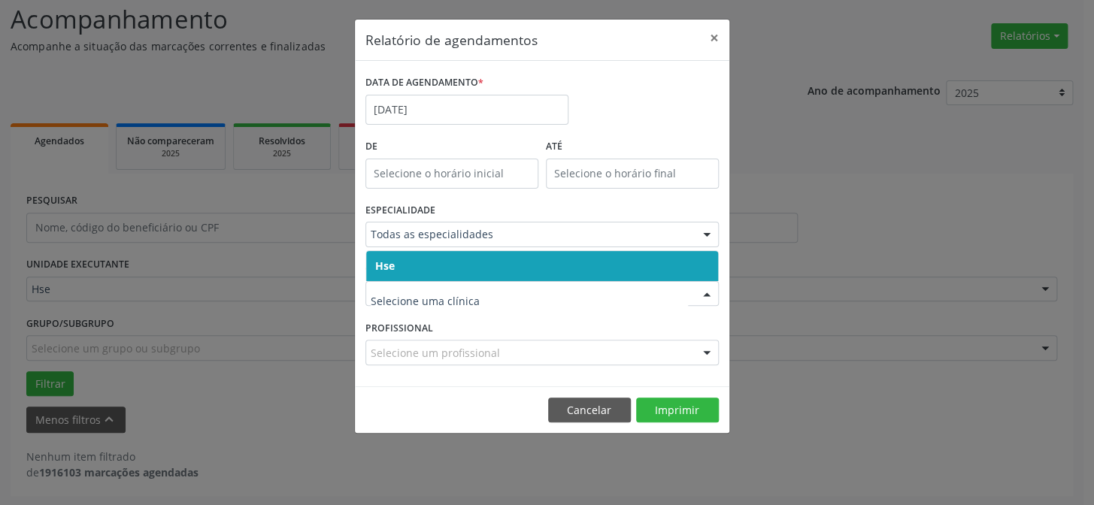
click at [425, 263] on span "Hse" at bounding box center [542, 266] width 352 height 30
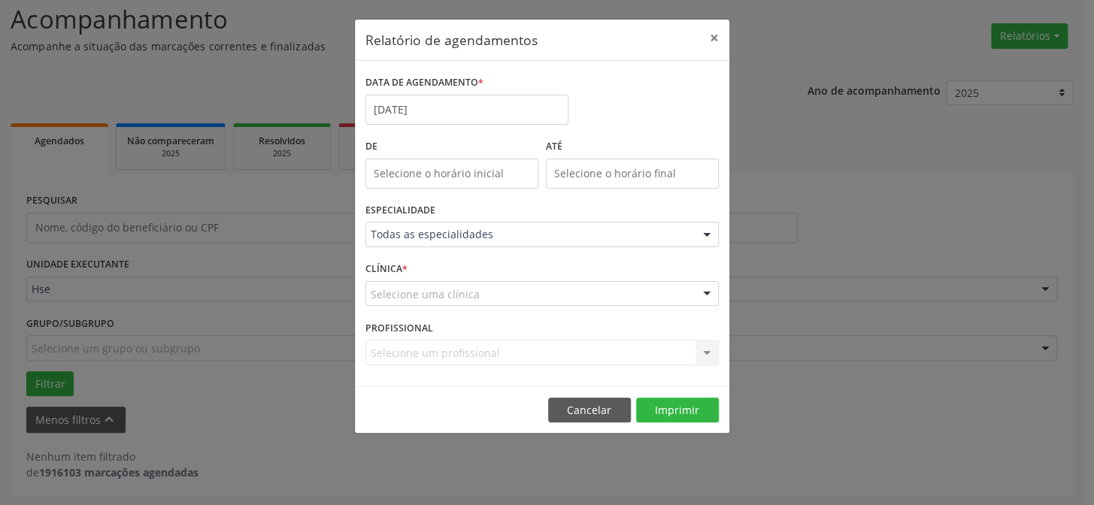
drag, startPoint x: 413, startPoint y: 305, endPoint x: 422, endPoint y: 286, distance: 20.8
click at [414, 305] on div "Selecione uma clínica" at bounding box center [541, 294] width 353 height 26
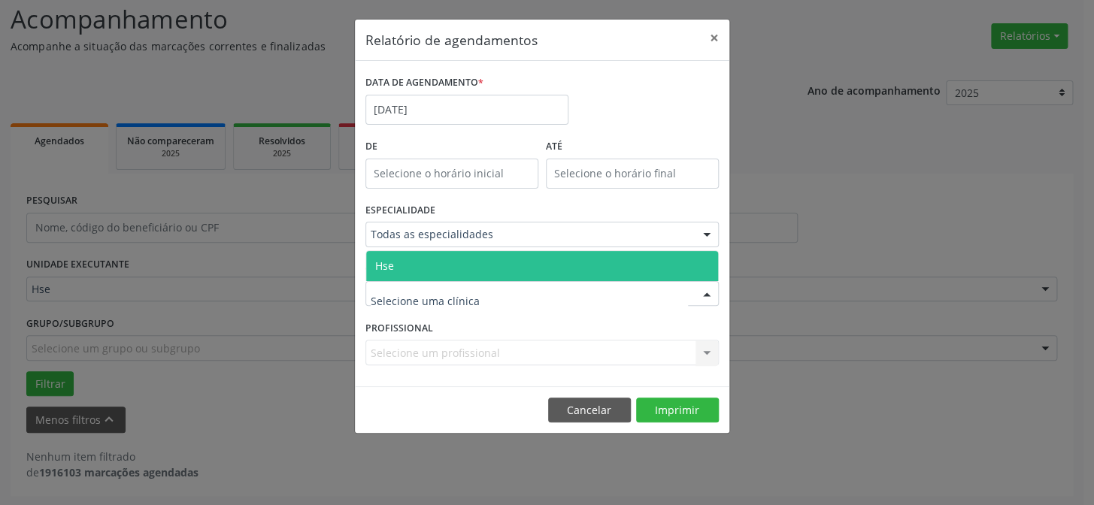
click at [423, 263] on span "Hse" at bounding box center [542, 266] width 352 height 30
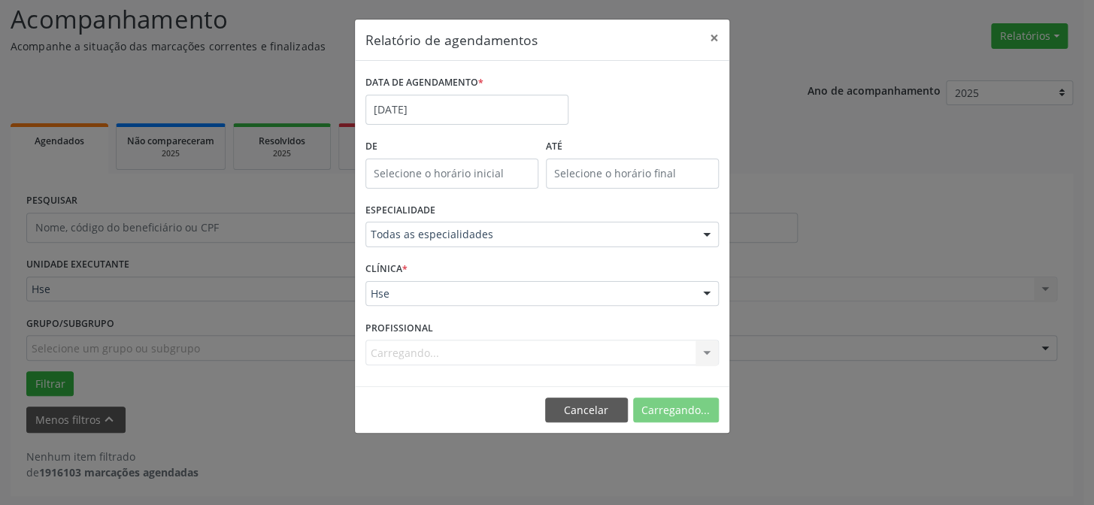
click at [421, 357] on div "Carregando... Todos os profissionais [PERSON_NAME] - Cirurgião Geral e Cirurgiã…" at bounding box center [541, 353] width 353 height 26
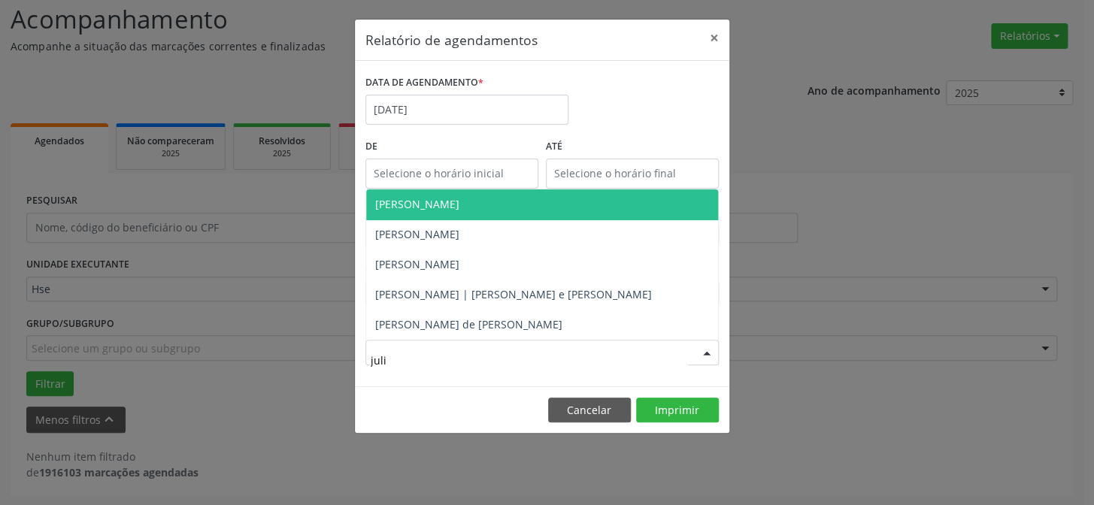
type input "julio"
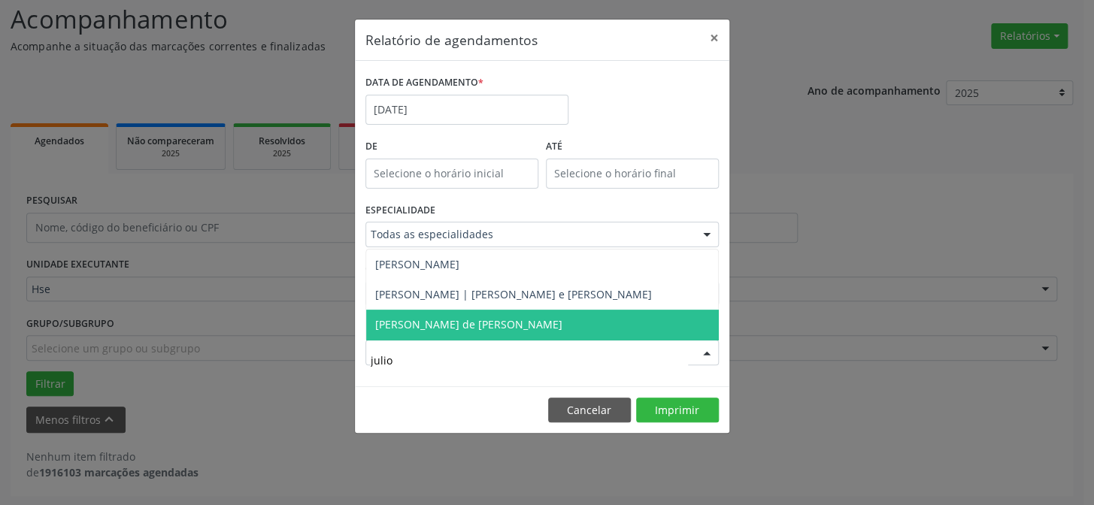
click at [488, 327] on span "[PERSON_NAME] de [PERSON_NAME]" at bounding box center [468, 324] width 187 height 14
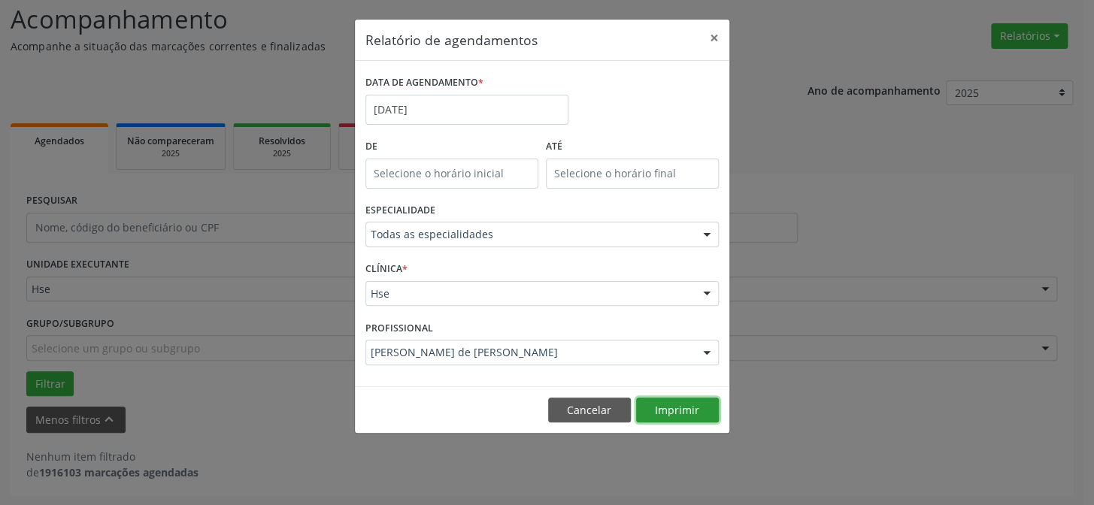
click at [683, 412] on button "Imprimir" at bounding box center [677, 411] width 83 height 26
click at [451, 215] on div "ESPECIALIDADE Todas as especialidades Todas as especialidades Alergologia Angio…" at bounding box center [542, 228] width 361 height 59
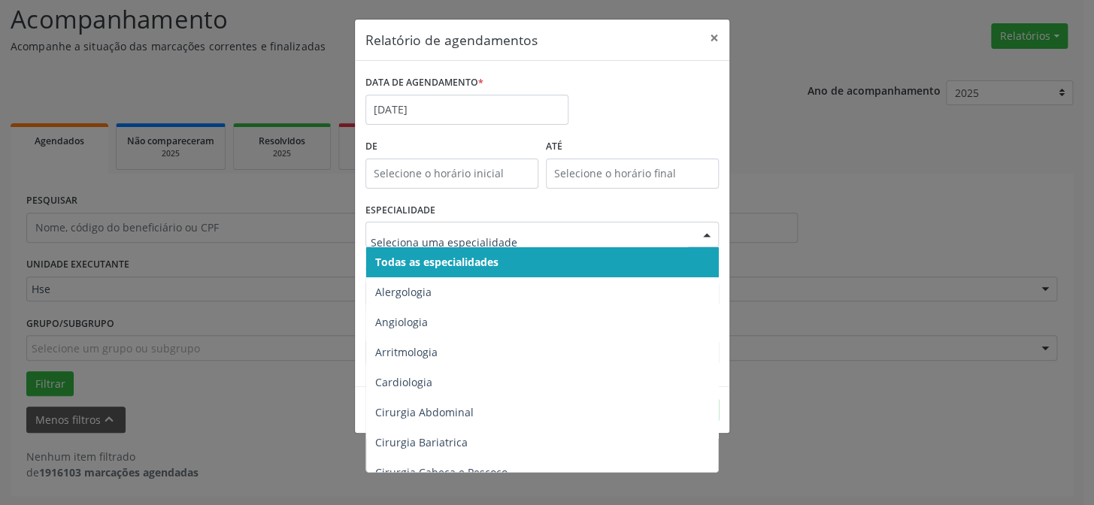
click at [440, 262] on span "Todas as especialidades" at bounding box center [436, 262] width 123 height 14
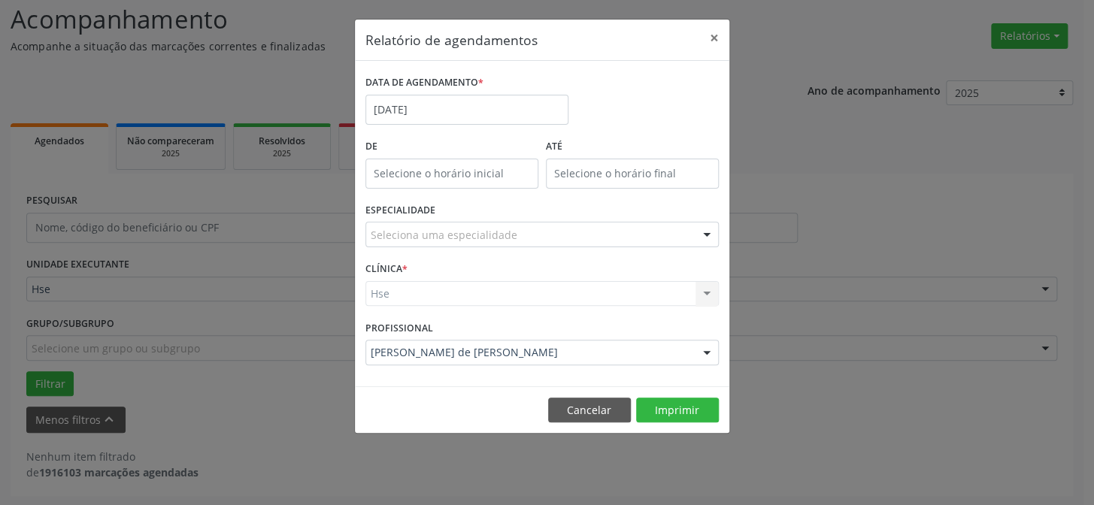
click at [440, 261] on form "DATA DE AGENDAMENTO * [DATE] De ATÉ ESPECIALIDADE Seleciona uma especialidade T…" at bounding box center [541, 223] width 353 height 304
click at [439, 283] on div "Hse Hse Nenhum resultado encontrado para: " " Não há nenhuma opção para ser exi…" at bounding box center [541, 294] width 353 height 26
click at [441, 290] on div "Hse Hse Nenhum resultado encontrado para: " " Não há nenhuma opção para ser exi…" at bounding box center [541, 294] width 353 height 26
click at [522, 295] on div "Hse Hse Nenhum resultado encontrado para: " " Não há nenhuma opção para ser exi…" at bounding box center [541, 294] width 353 height 26
click at [526, 293] on div "Hse Hse Nenhum resultado encontrado para: " " Não há nenhuma opção para ser exi…" at bounding box center [541, 294] width 353 height 26
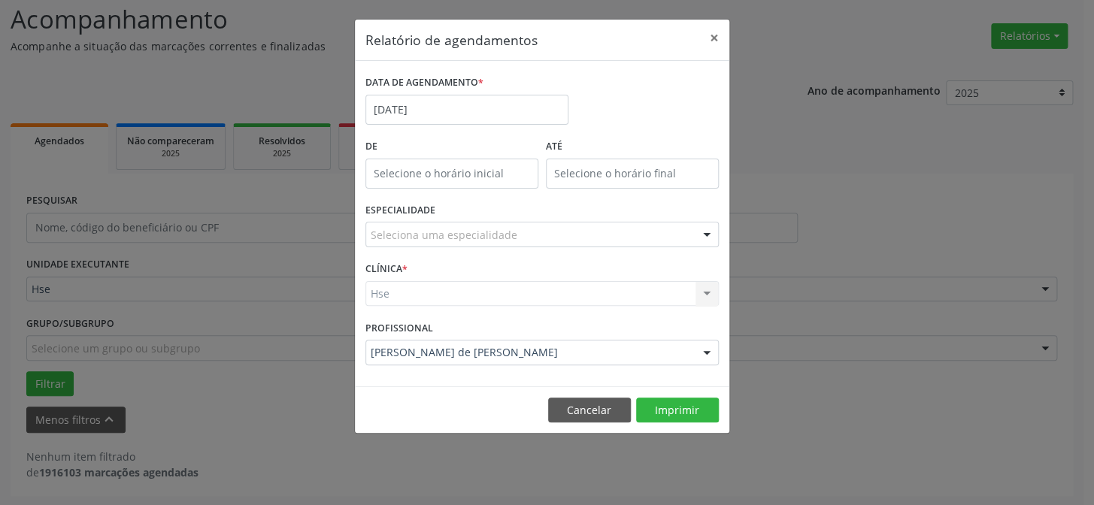
click at [532, 225] on div "Seleciona uma especialidade" at bounding box center [541, 235] width 353 height 26
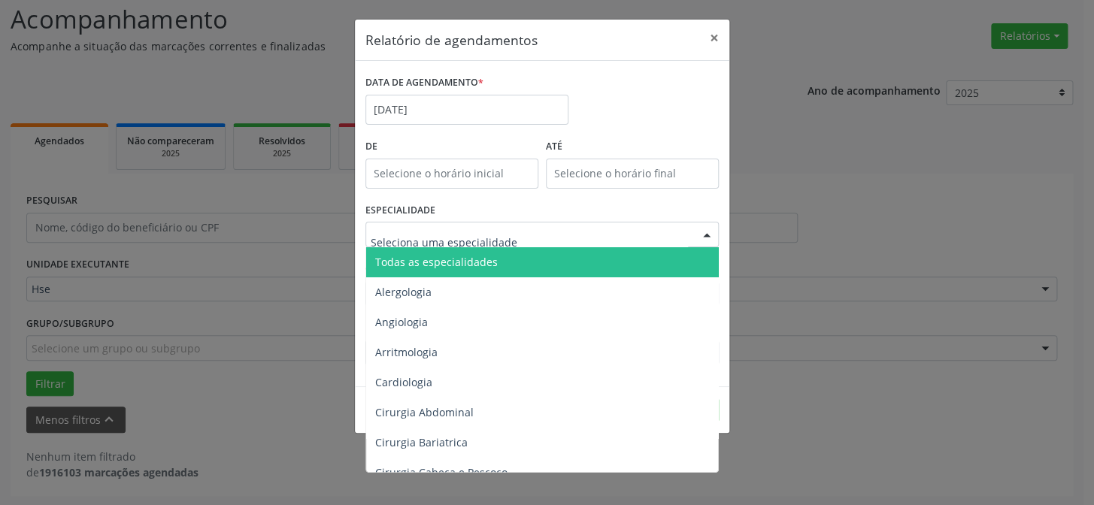
click at [524, 266] on span "Todas as especialidades" at bounding box center [543, 262] width 354 height 30
click at [524, 266] on form "DATA DE AGENDAMENTO * [DATE] De ATÉ ESPECIALIDADE Todas as especialidades Alerg…" at bounding box center [541, 223] width 353 height 304
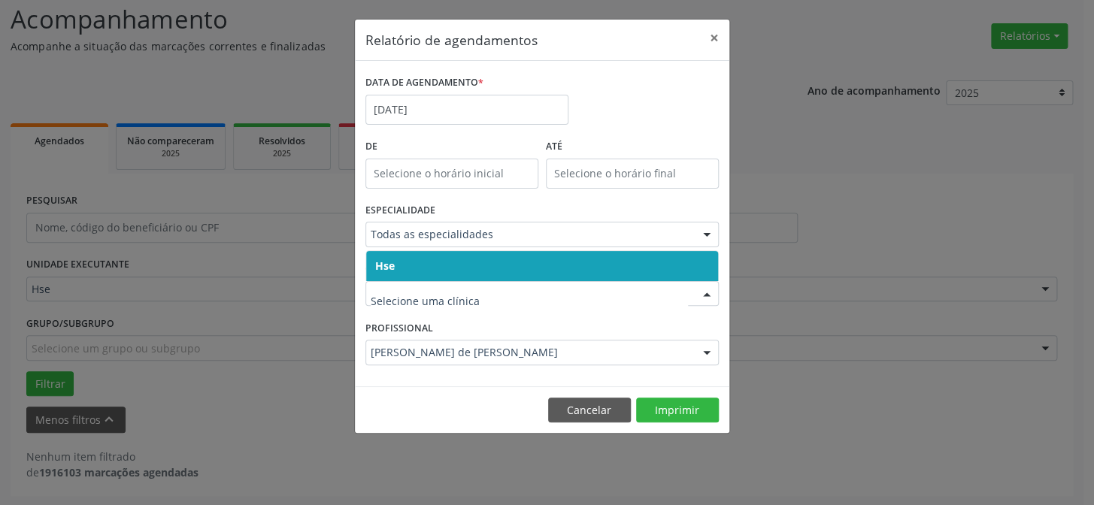
click at [500, 277] on span "Hse" at bounding box center [542, 266] width 352 height 30
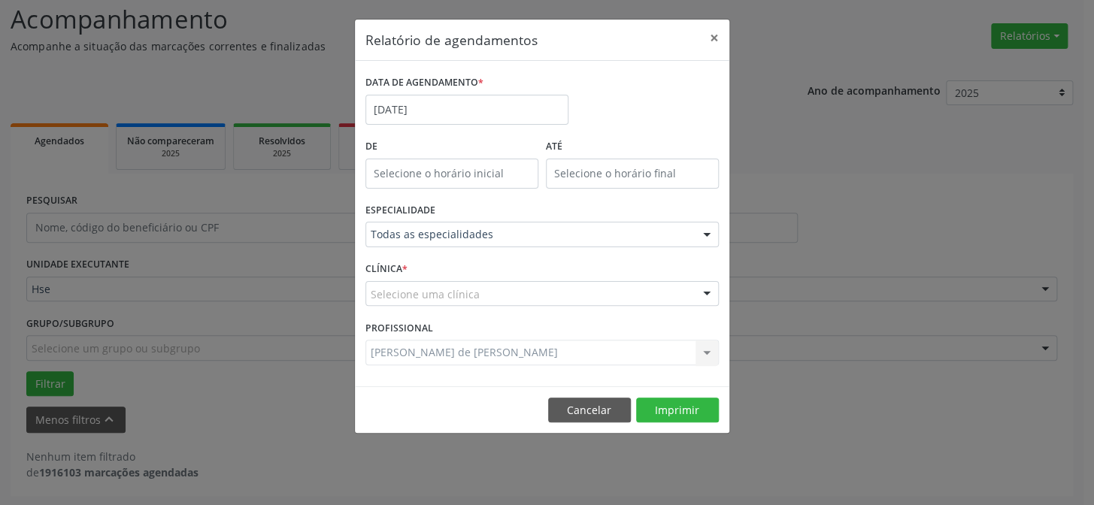
click at [498, 289] on div "Selecione uma clínica" at bounding box center [541, 294] width 353 height 26
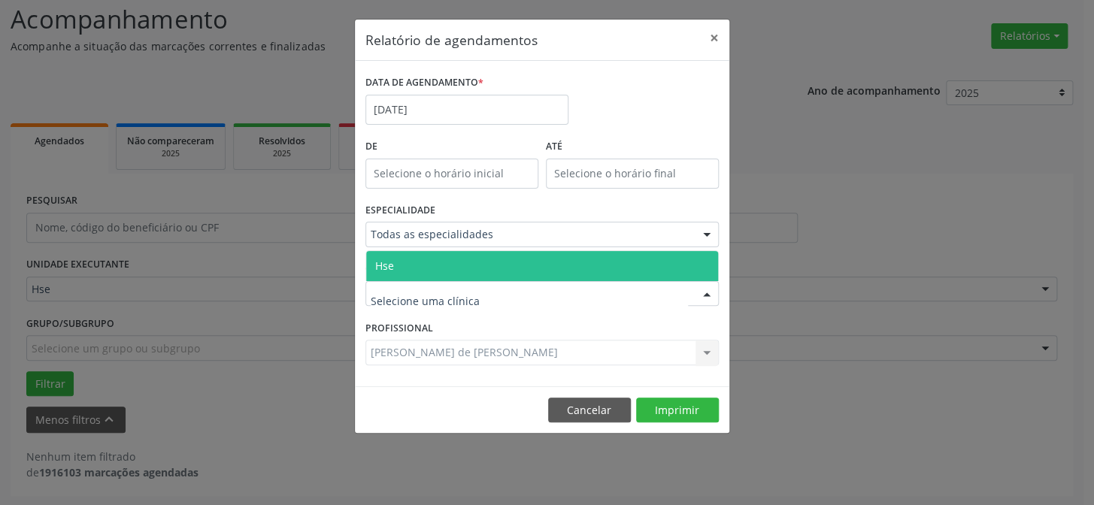
click at [496, 262] on span "Hse" at bounding box center [542, 266] width 352 height 30
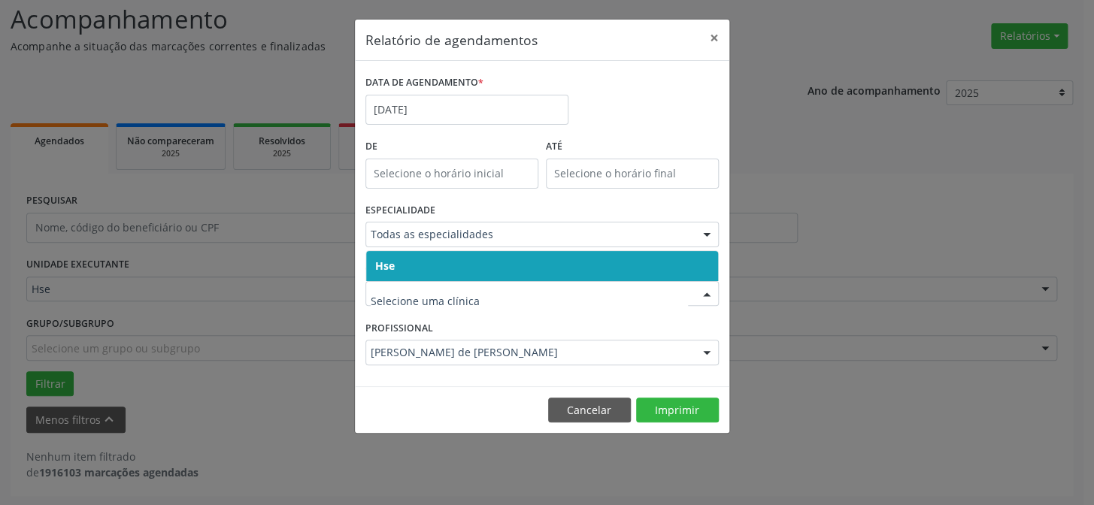
click at [411, 271] on span "Hse" at bounding box center [542, 266] width 352 height 30
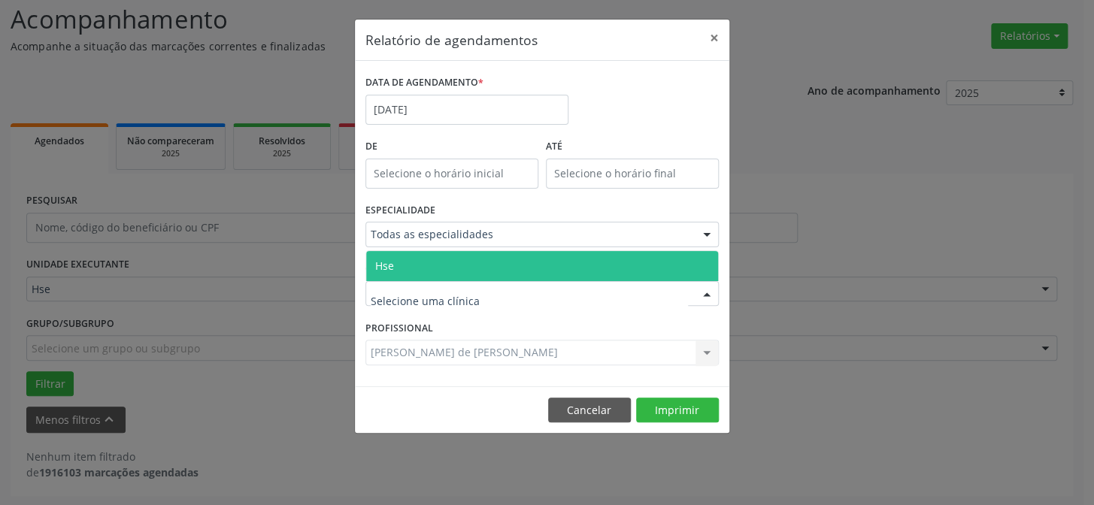
click at [418, 268] on span "Hse" at bounding box center [542, 266] width 352 height 30
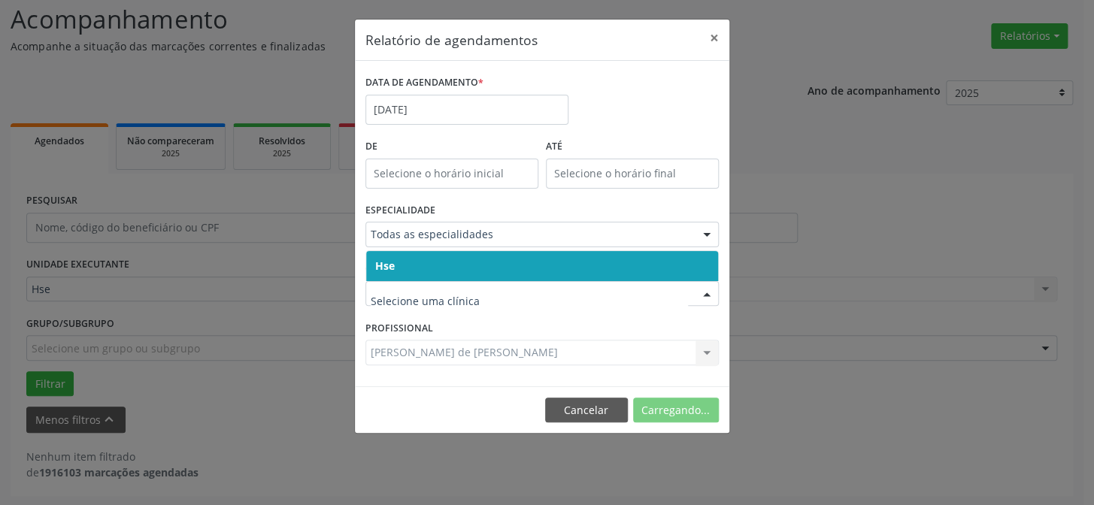
click at [412, 260] on span "Hse" at bounding box center [542, 266] width 352 height 30
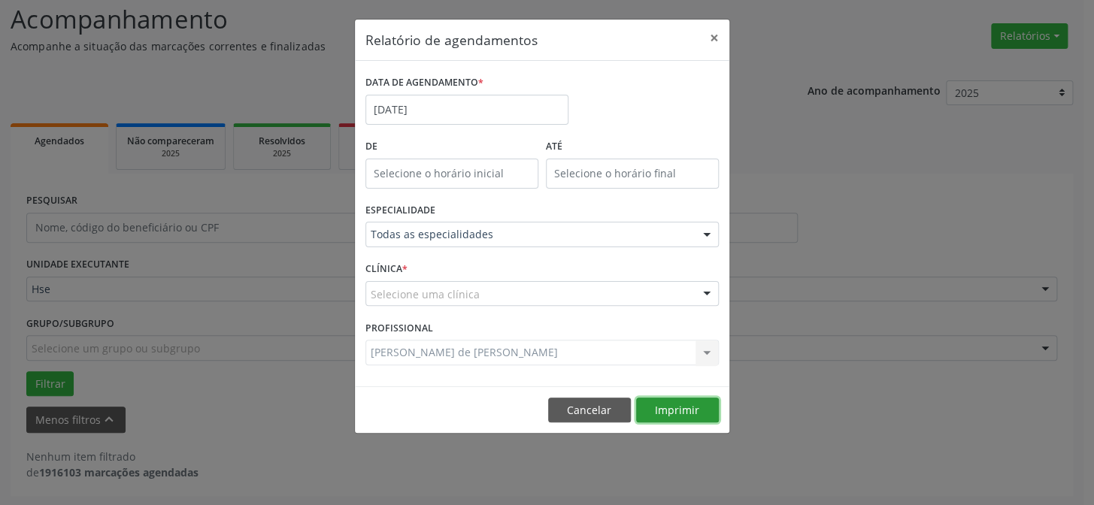
click at [683, 410] on button "Imprimir" at bounding box center [677, 411] width 83 height 26
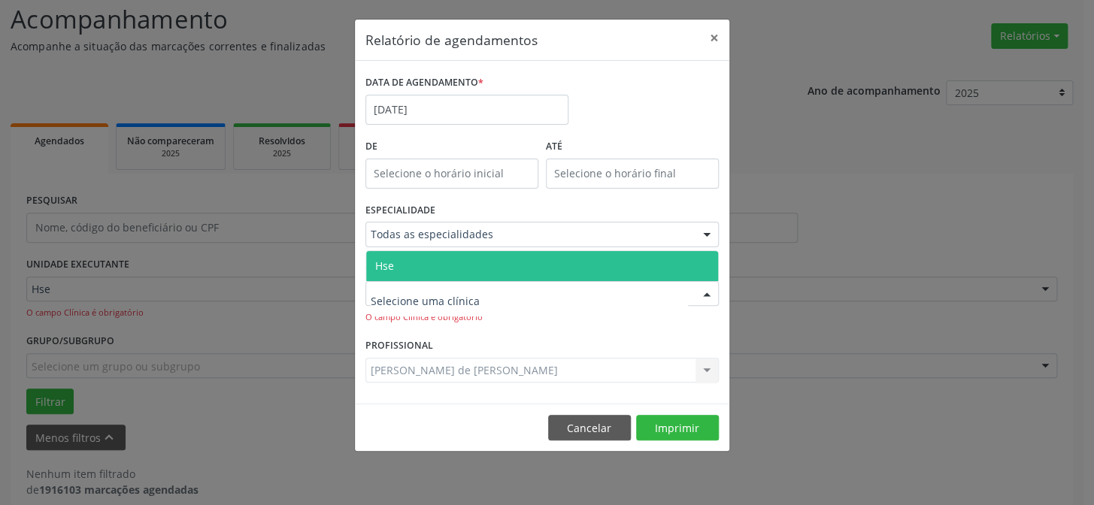
click at [425, 278] on span "Hse" at bounding box center [542, 266] width 352 height 30
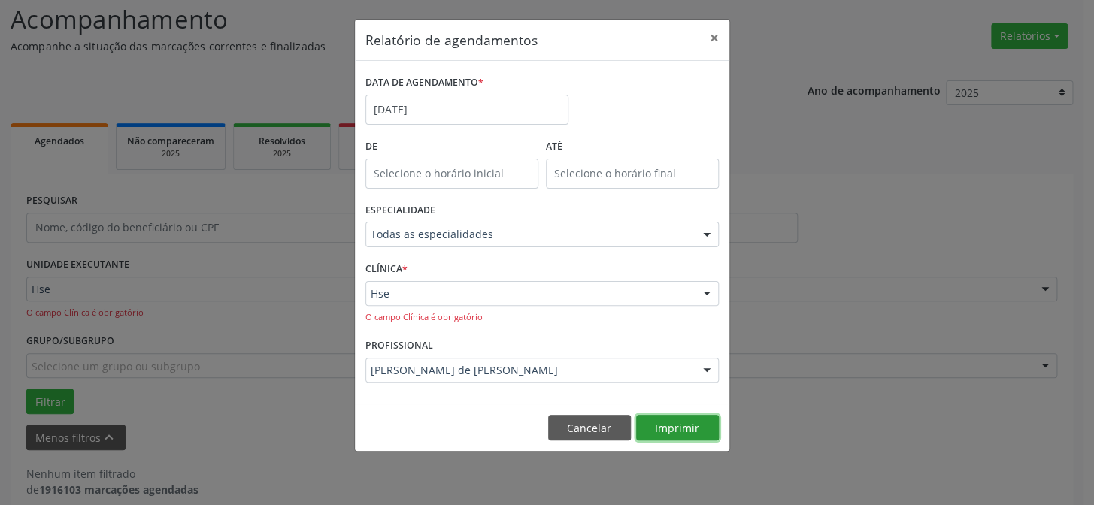
click at [679, 429] on button "Imprimir" at bounding box center [677, 428] width 83 height 26
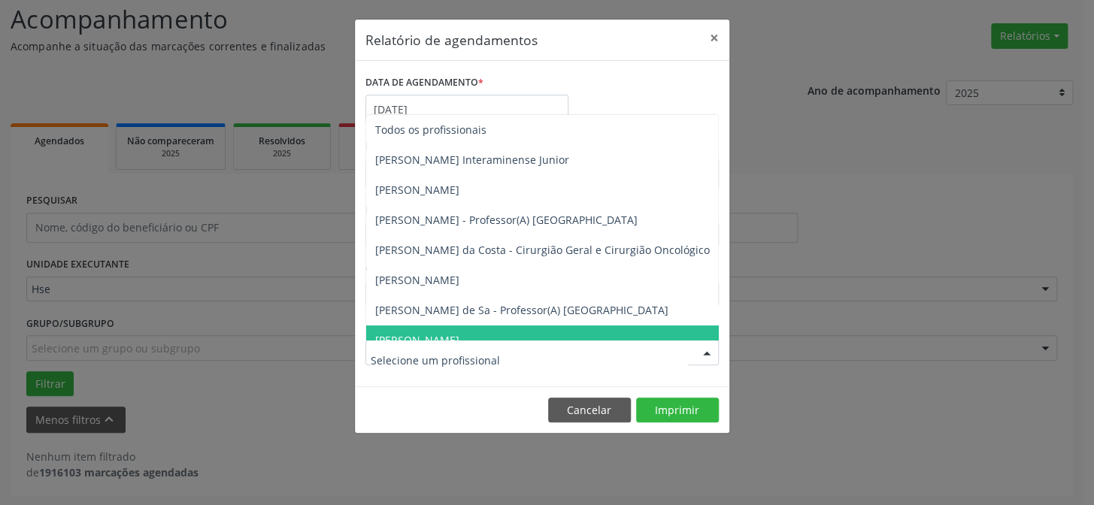
click at [713, 351] on div at bounding box center [706, 354] width 23 height 26
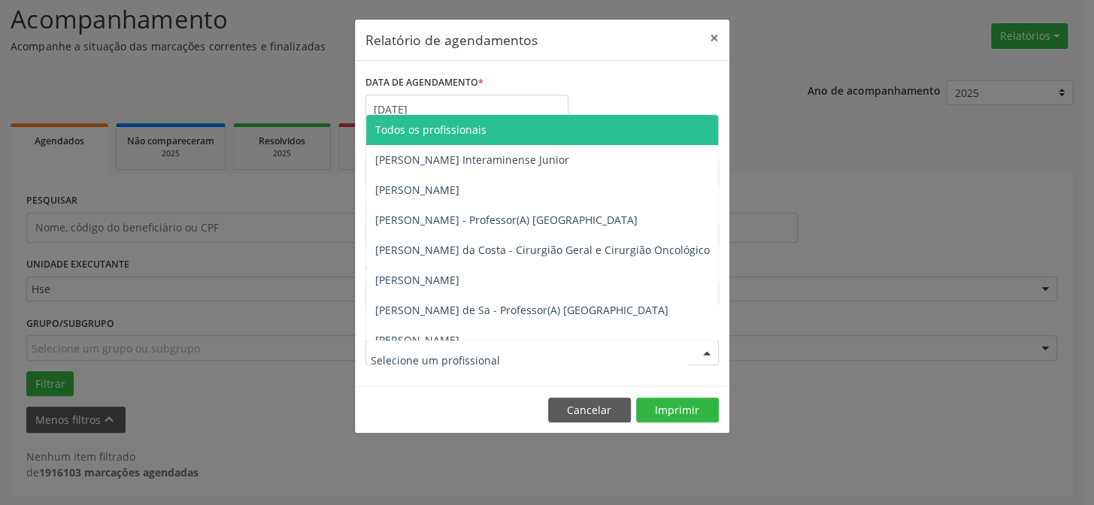
click at [474, 132] on span "Todos os profissionais" at bounding box center [430, 130] width 111 height 14
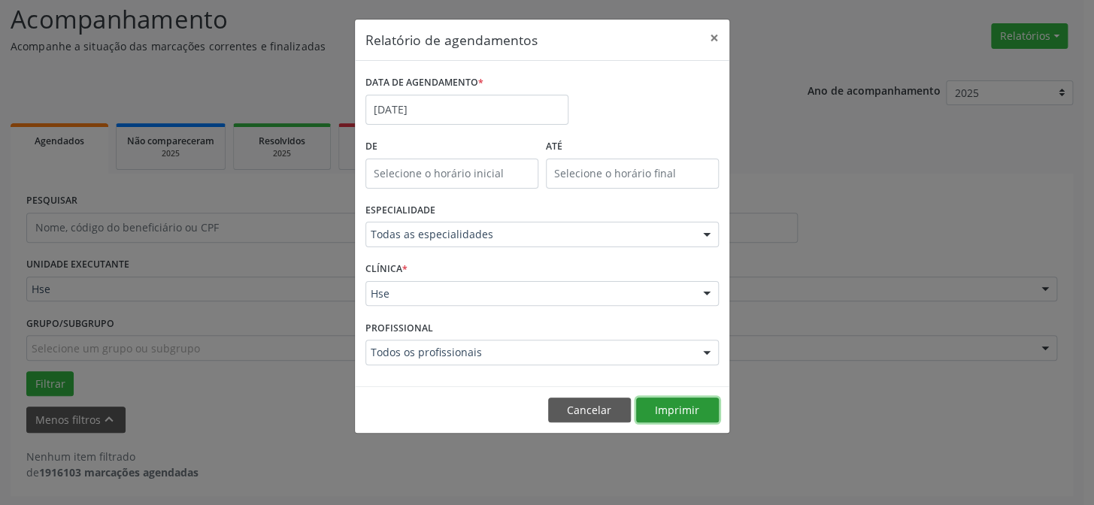
click at [677, 406] on button "Imprimir" at bounding box center [677, 411] width 83 height 26
click at [445, 111] on input "[DATE]" at bounding box center [466, 110] width 203 height 30
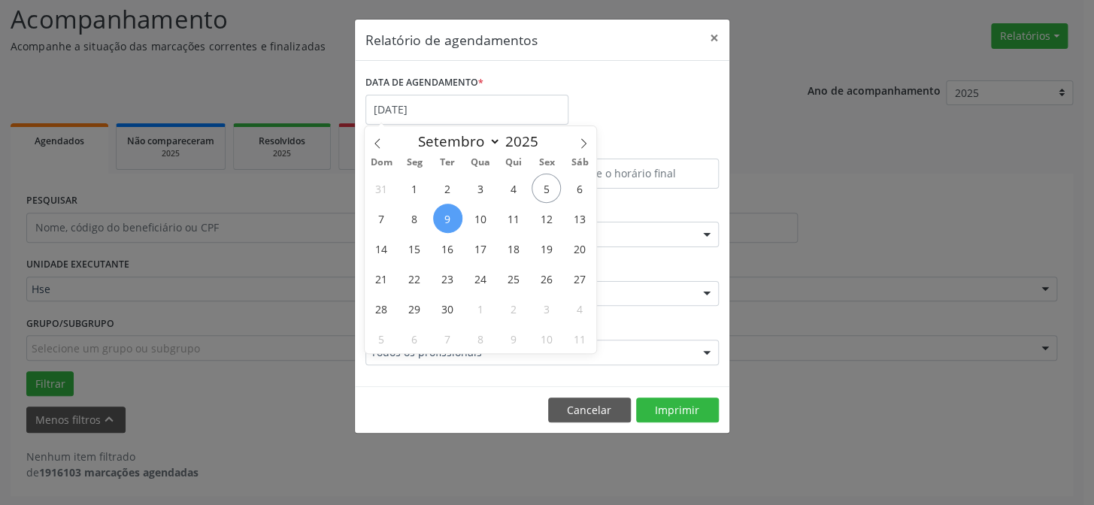
click at [971, 260] on div "Relatório de agendamentos × DATA DE AGENDAMENTO * [DATE] De ATÉ ESPECIALIDADE T…" at bounding box center [547, 252] width 1094 height 505
select select "8"
click at [444, 107] on input "[DATE]" at bounding box center [466, 110] width 203 height 30
click at [413, 219] on span "8" at bounding box center [414, 218] width 29 height 29
type input "[DATE]"
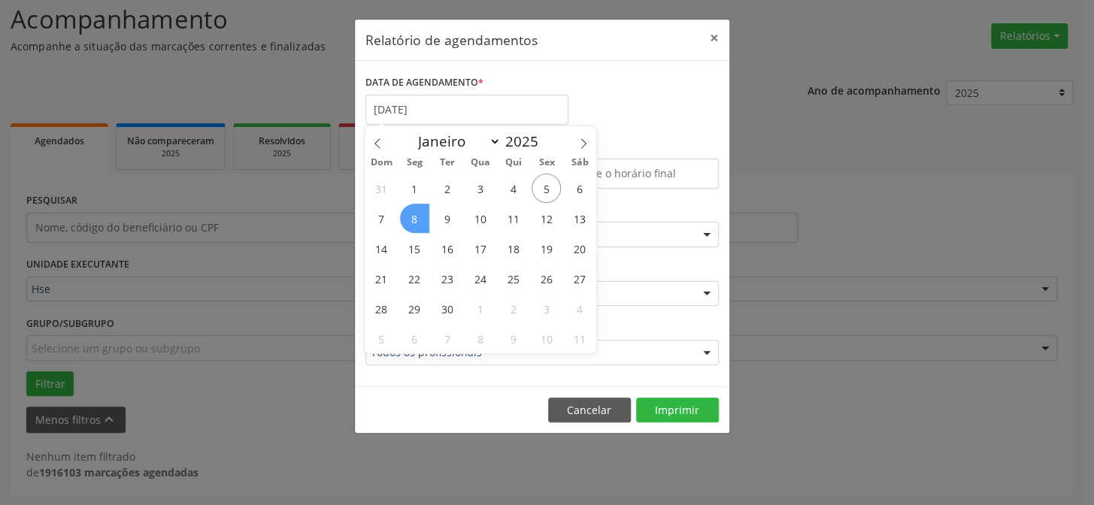
click at [413, 219] on span "8" at bounding box center [414, 218] width 29 height 29
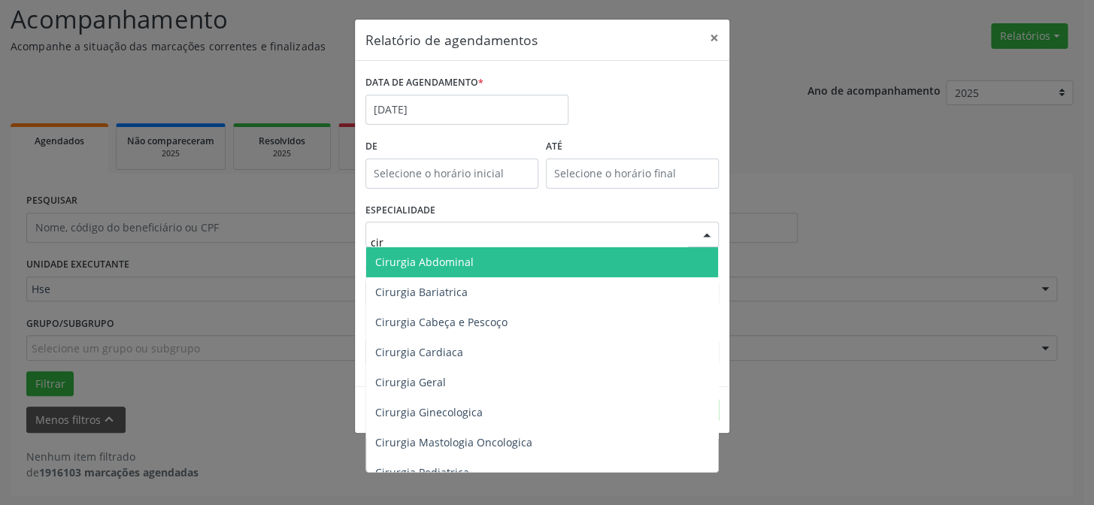
type input "ciru"
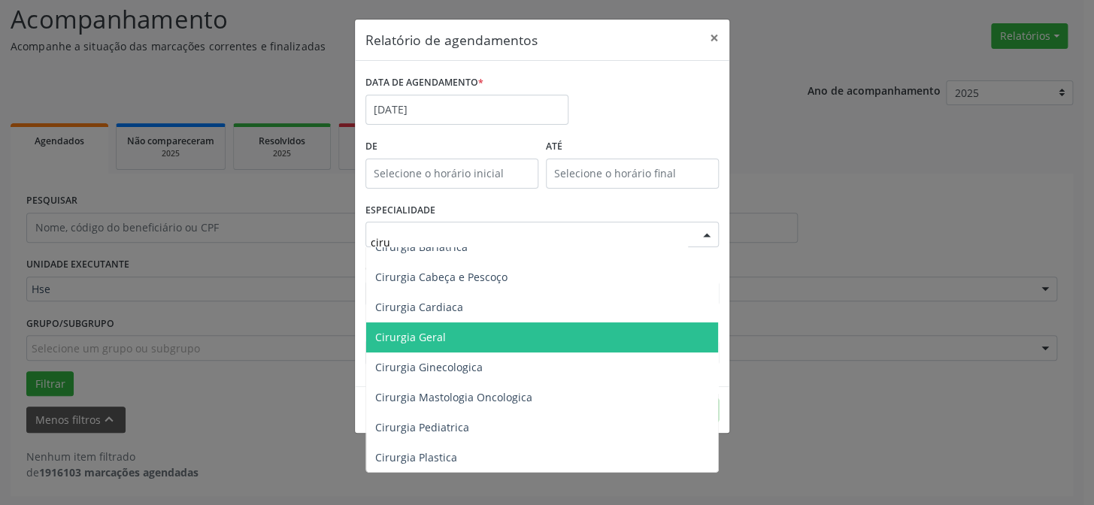
scroll to position [68, 0]
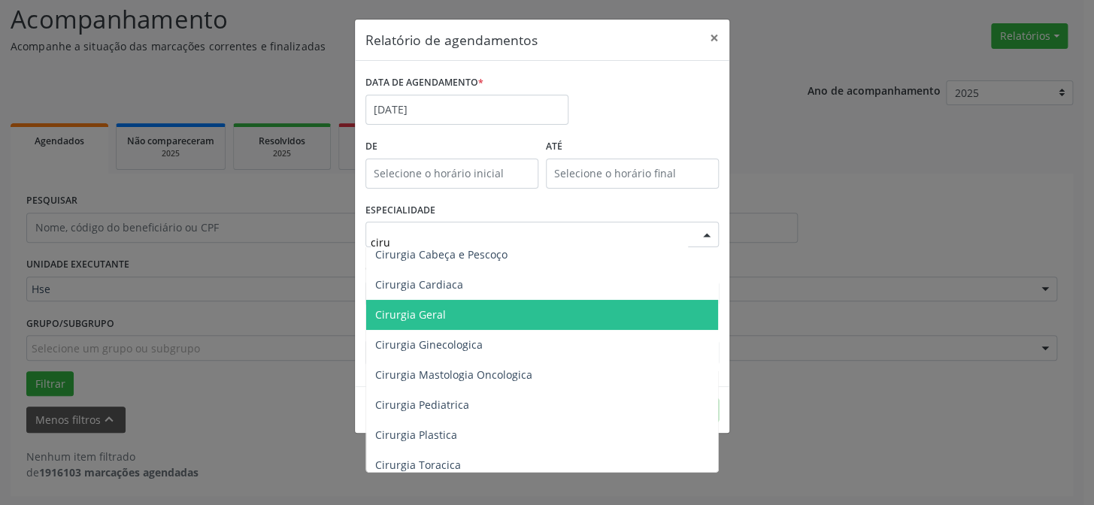
click at [432, 310] on span "Cirurgia Geral" at bounding box center [410, 314] width 71 height 14
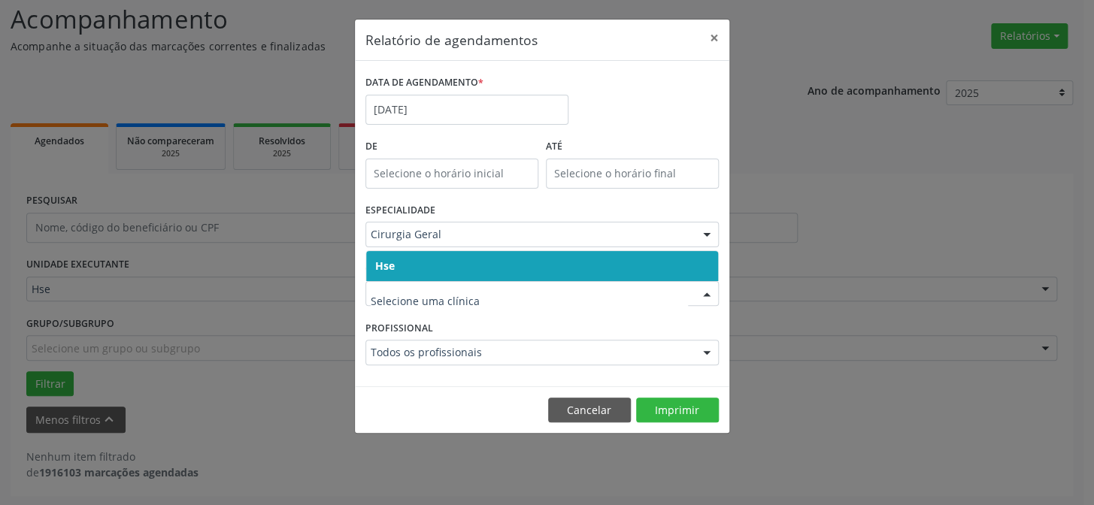
click at [419, 269] on span "Hse" at bounding box center [542, 266] width 352 height 30
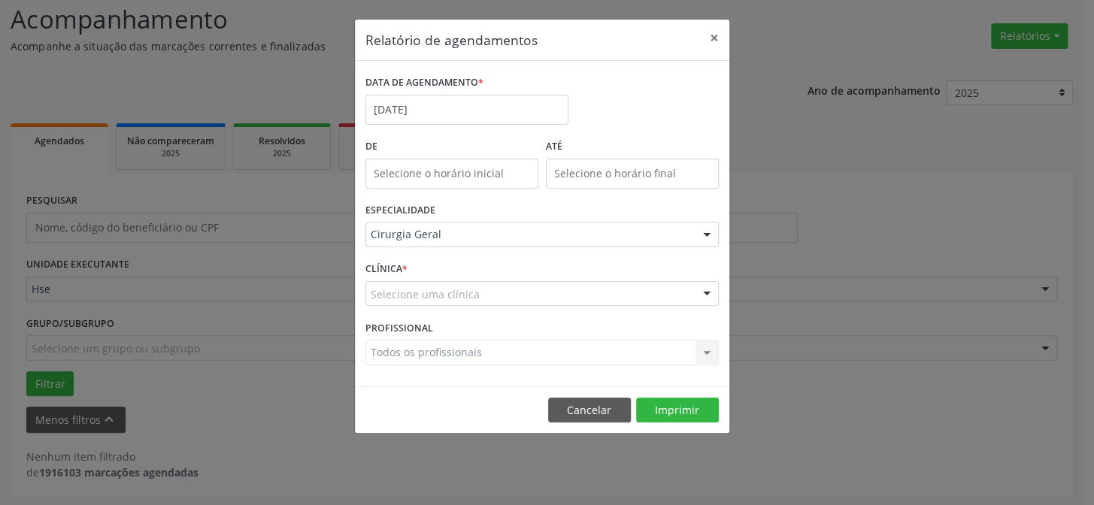
click at [416, 286] on div "Selecione uma clínica" at bounding box center [541, 294] width 353 height 26
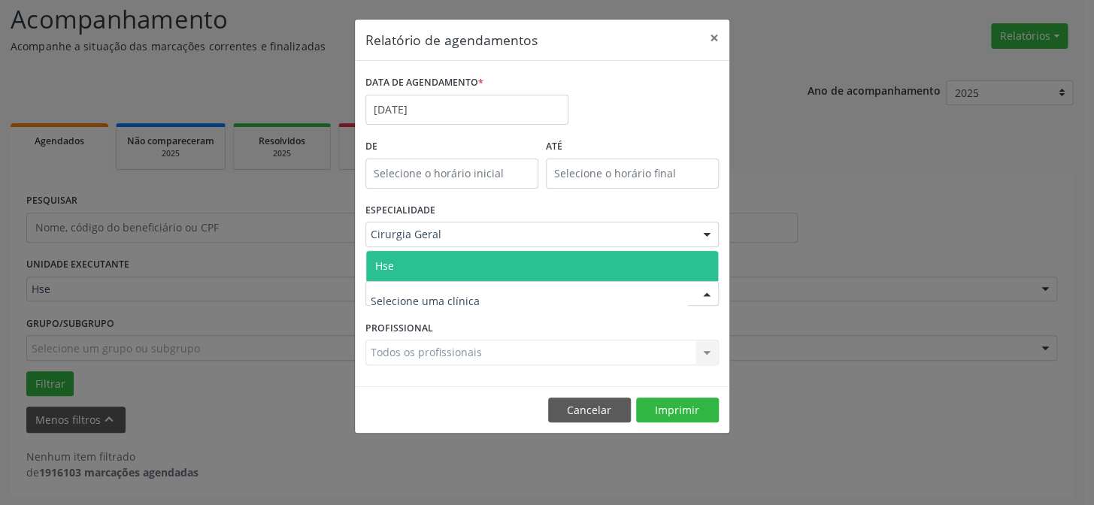
click at [413, 268] on span "Hse" at bounding box center [542, 266] width 352 height 30
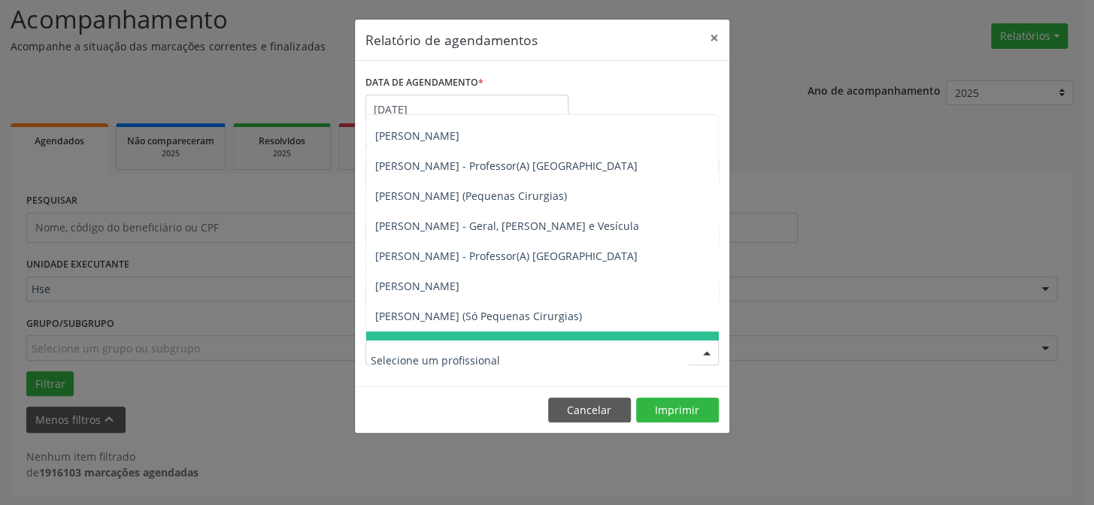
scroll to position [250, 0]
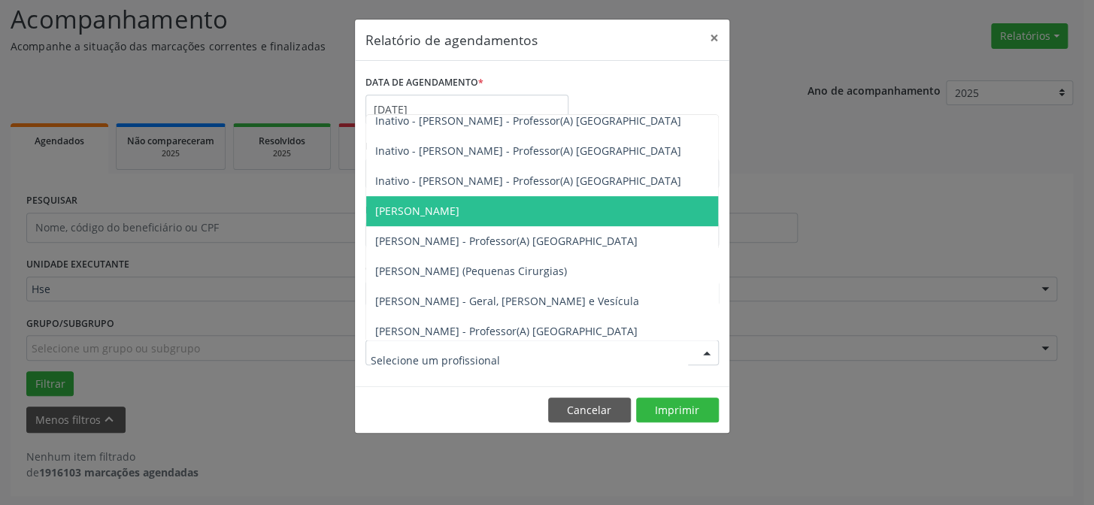
click at [804, 201] on div "Relatório de agendamentos × DATA DE AGENDAMENTO * [DATE] De ATÉ ESPECIALIDADE C…" at bounding box center [547, 252] width 1094 height 505
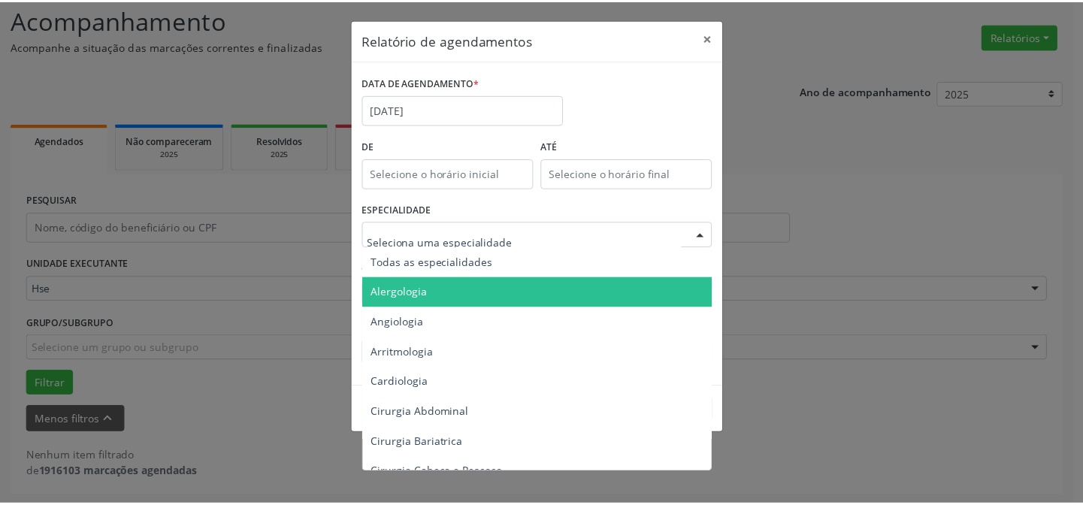
scroll to position [0, 0]
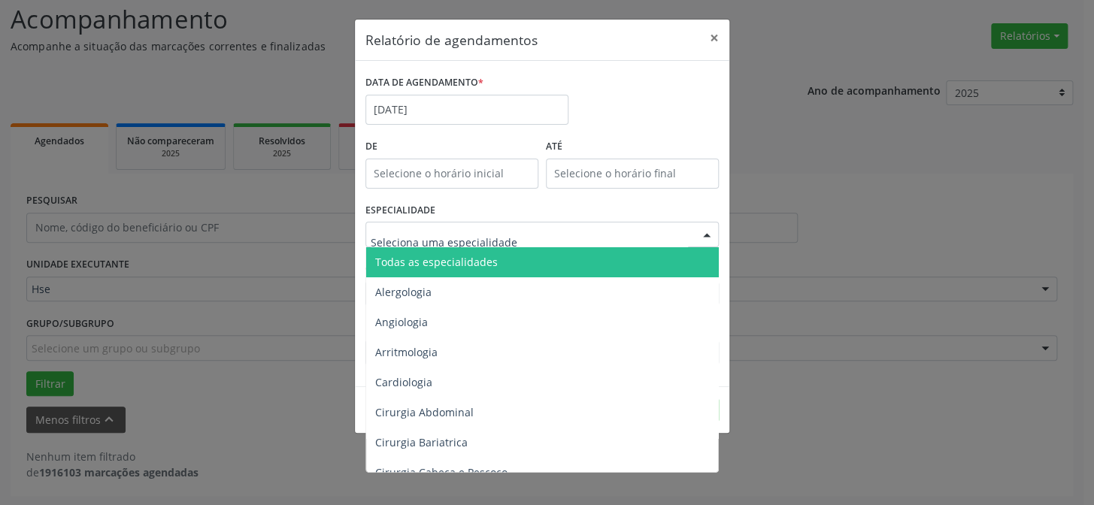
click at [465, 264] on span "Todas as especialidades" at bounding box center [436, 262] width 123 height 14
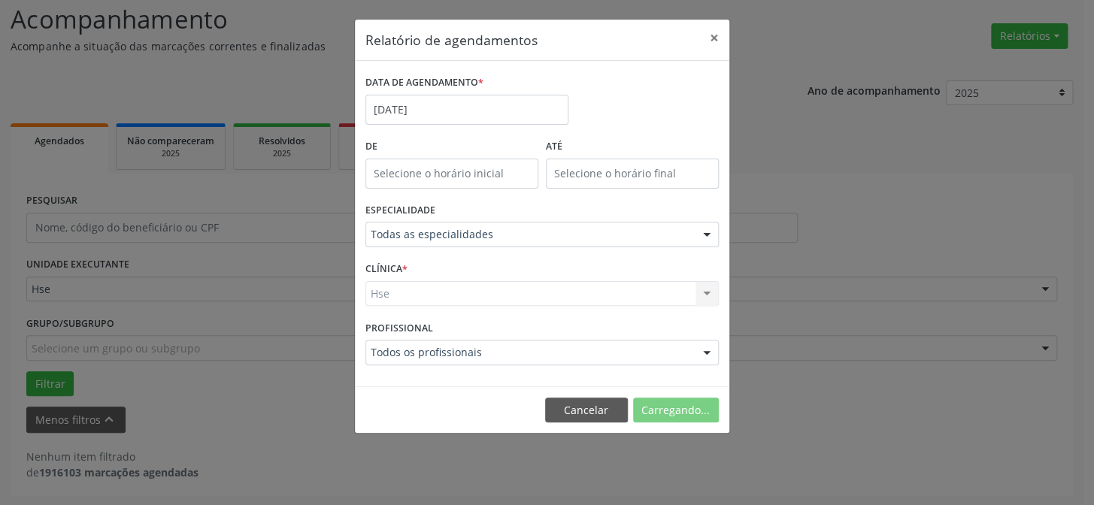
click at [417, 295] on div "Hse Hse Nenhum resultado encontrado para: " " Não há nenhuma opção para ser exi…" at bounding box center [541, 294] width 353 height 26
click at [413, 289] on div "Hse Hse Nenhum resultado encontrado para: " " Não há nenhuma opção para ser exi…" at bounding box center [541, 294] width 353 height 26
click at [674, 407] on button "Imprimir" at bounding box center [677, 411] width 83 height 26
click at [716, 38] on button "×" at bounding box center [714, 38] width 30 height 37
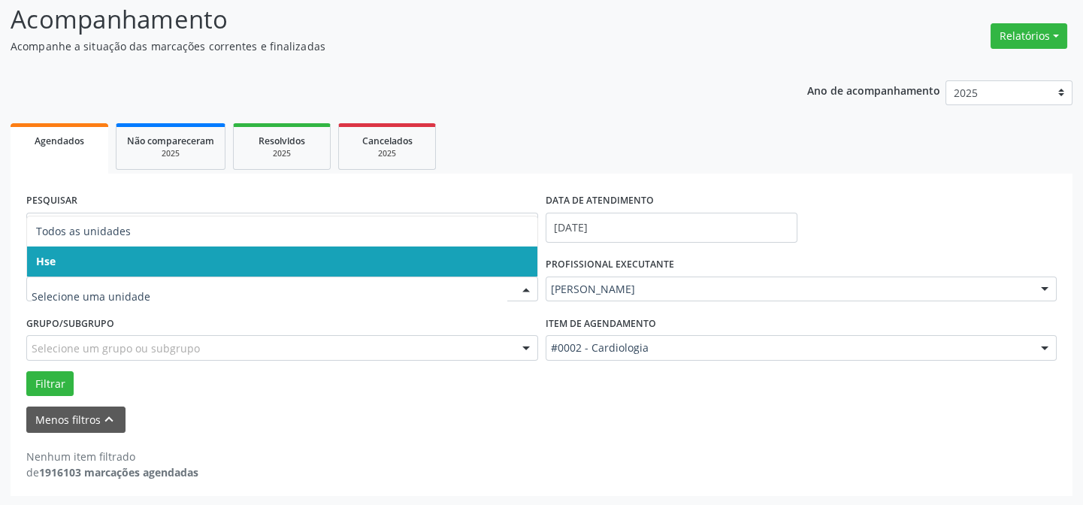
click at [74, 260] on span "Hse" at bounding box center [282, 262] width 510 height 30
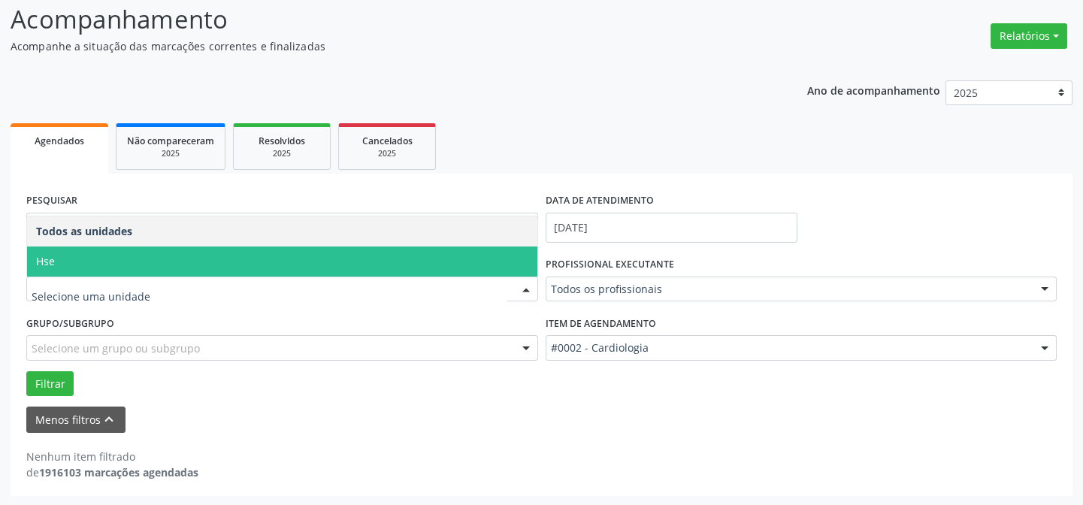
click at [71, 279] on div at bounding box center [282, 290] width 512 height 26
click at [76, 265] on span "Hse" at bounding box center [282, 262] width 510 height 30
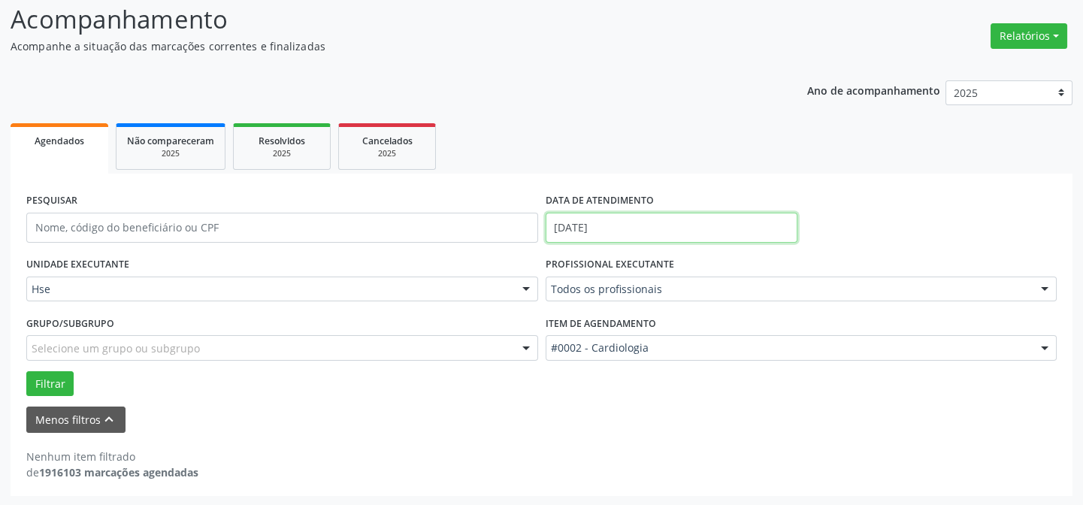
click at [568, 232] on input "[DATE]" at bounding box center [672, 228] width 252 height 30
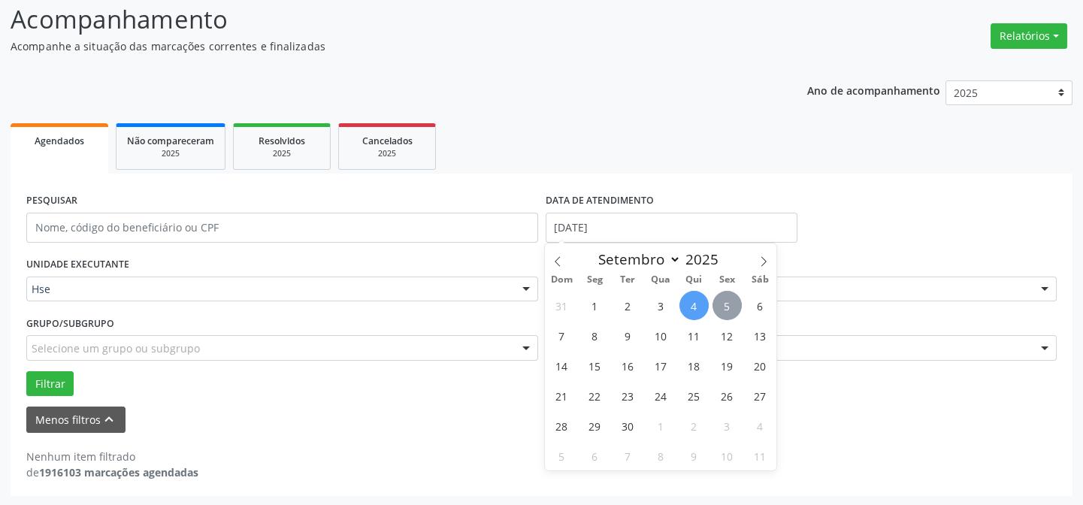
click at [721, 303] on span "5" at bounding box center [727, 305] width 29 height 29
type input "[DATE]"
click at [721, 303] on span "5" at bounding box center [727, 305] width 29 height 29
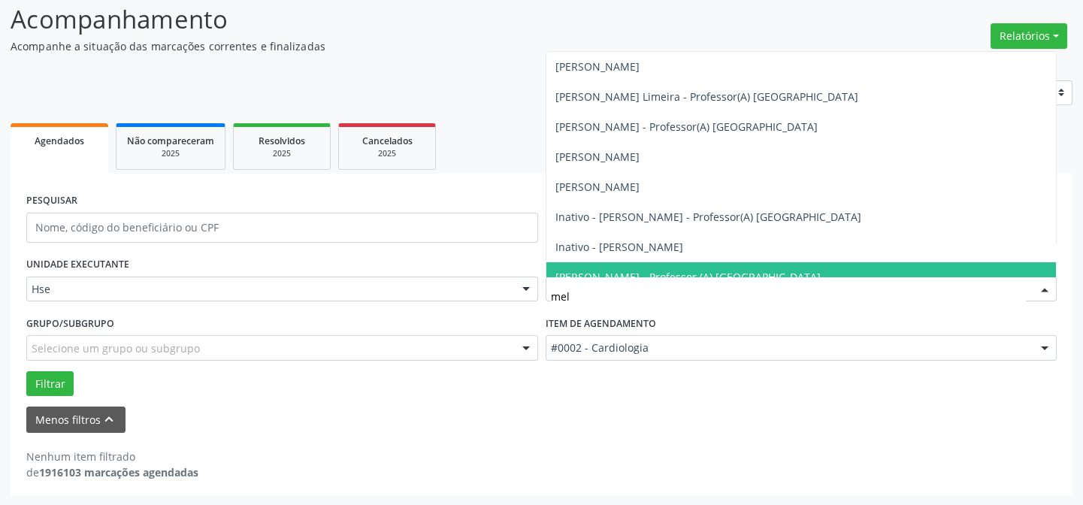
type input "meli"
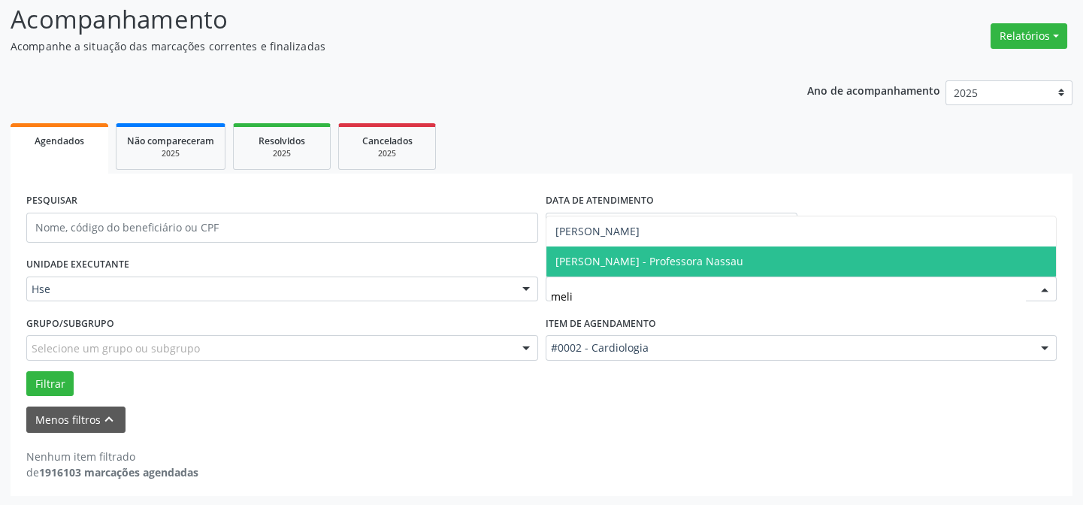
click at [628, 262] on span "[PERSON_NAME] - Professora Nassau" at bounding box center [650, 261] width 188 height 14
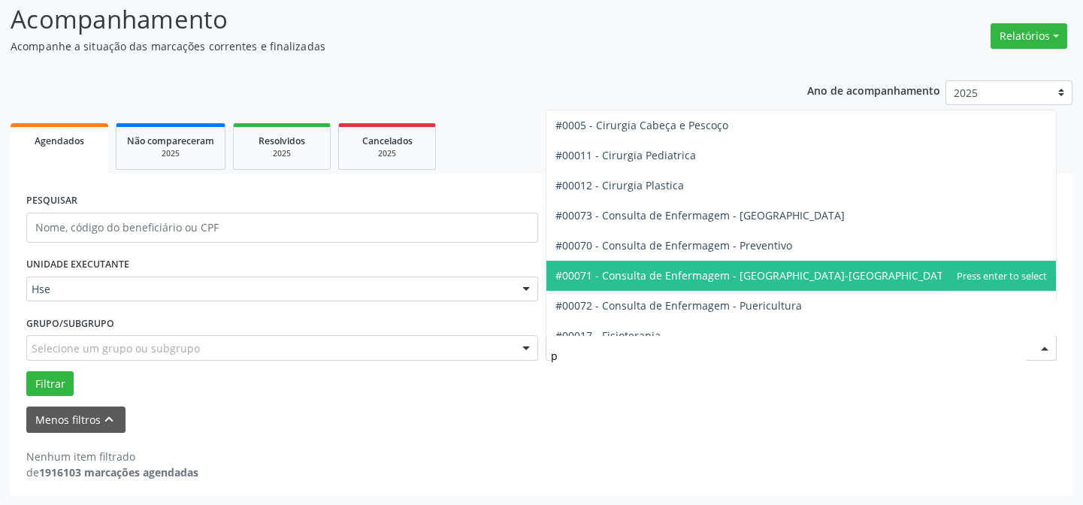
type input "pn"
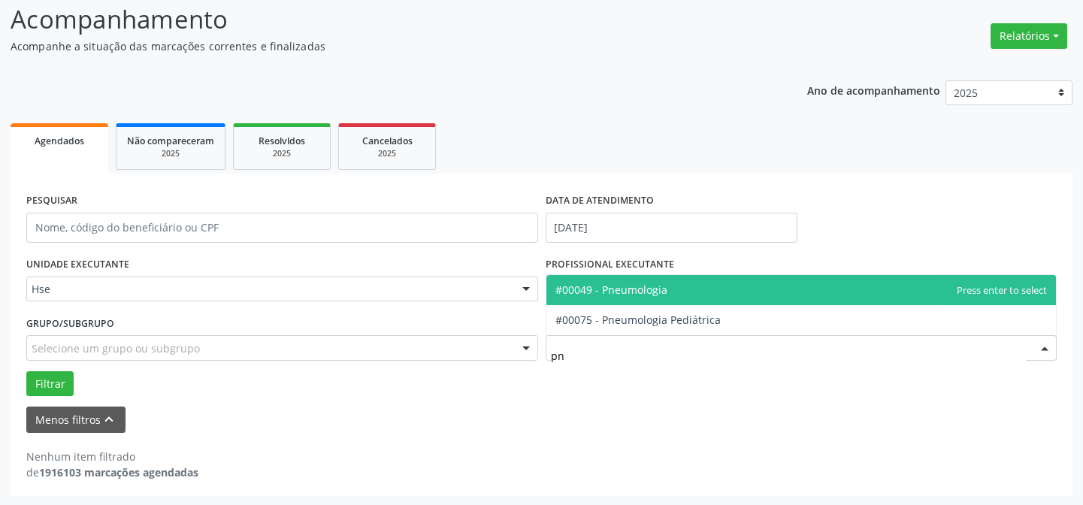
click at [617, 286] on span "#00049 - Pneumologia" at bounding box center [612, 290] width 112 height 14
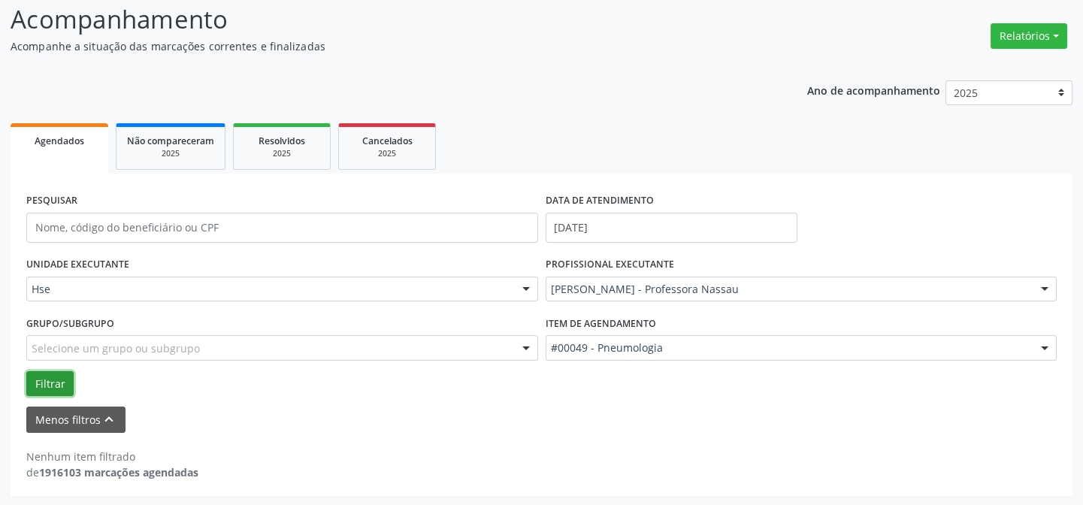
click at [53, 376] on button "Filtrar" at bounding box center [49, 384] width 47 height 26
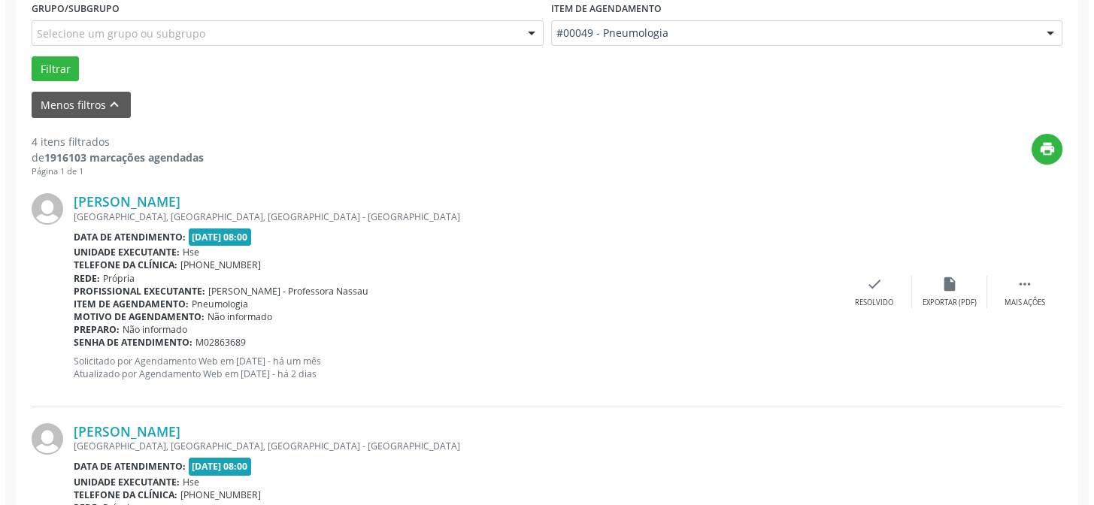
scroll to position [416, 0]
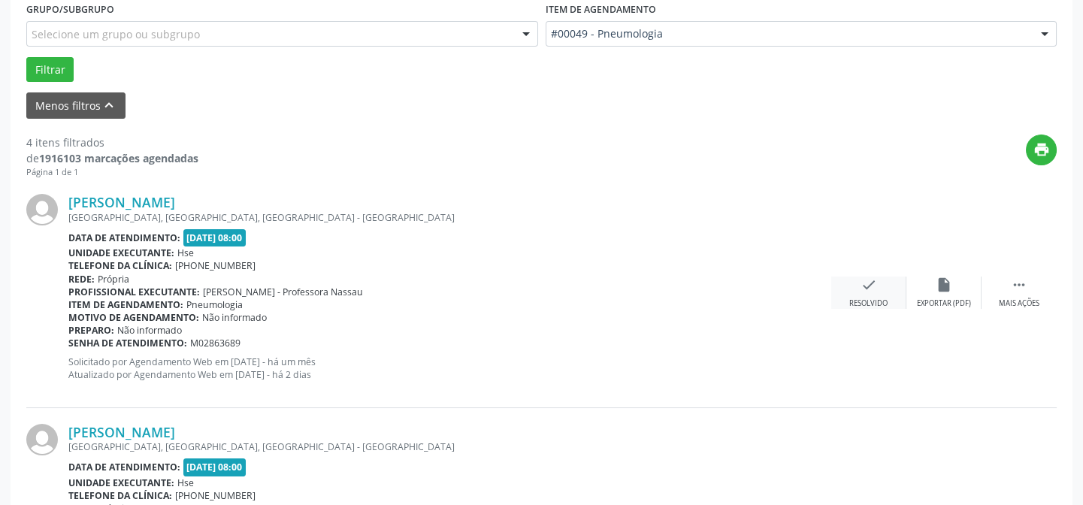
click at [870, 298] on div "Resolvido" at bounding box center [868, 303] width 38 height 11
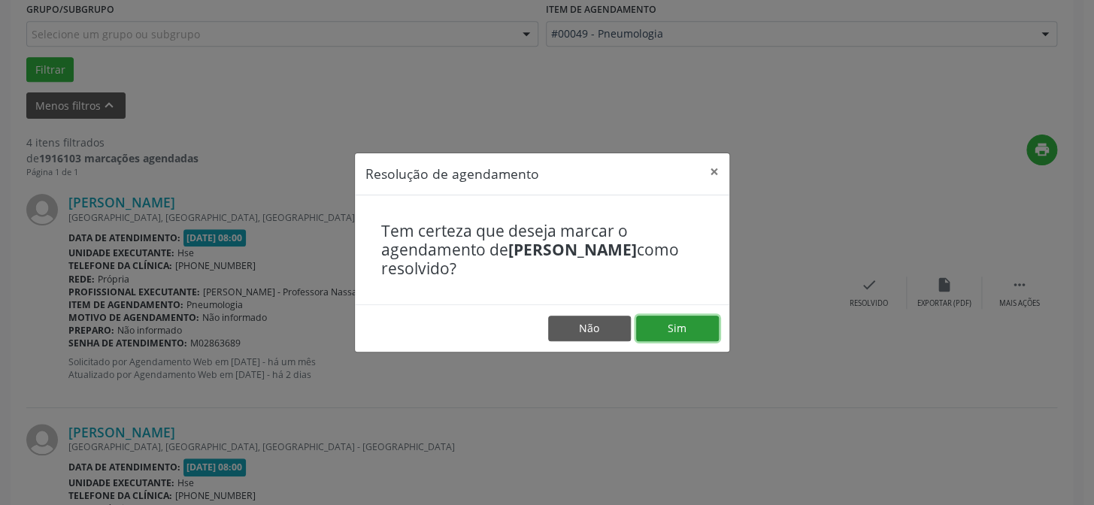
click at [681, 326] on button "Sim" at bounding box center [677, 329] width 83 height 26
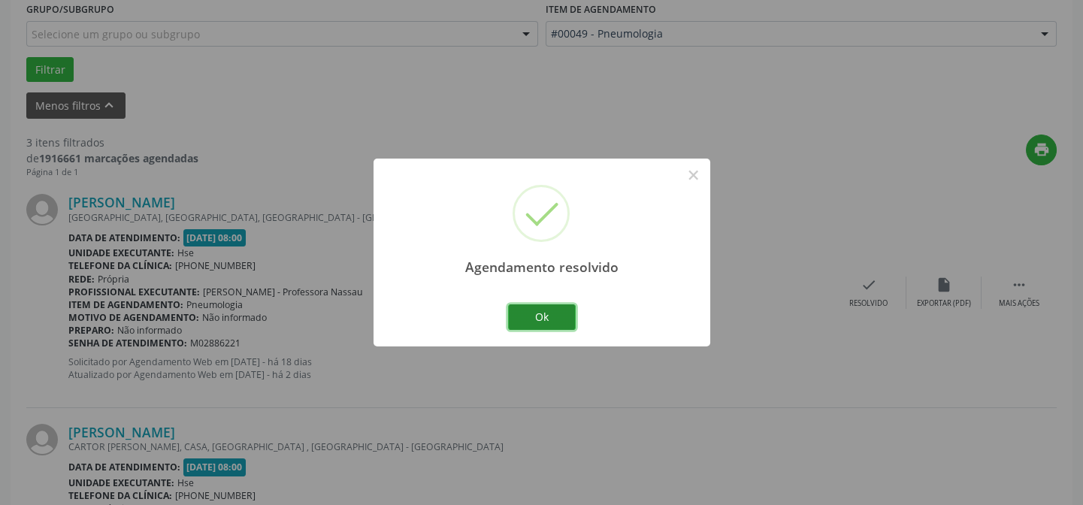
click at [559, 317] on button "Ok" at bounding box center [542, 317] width 68 height 26
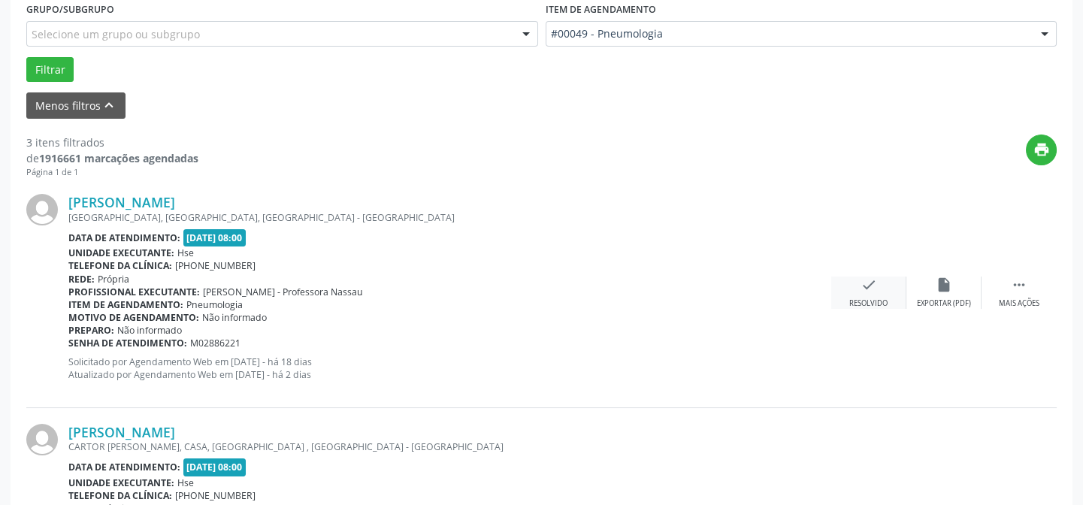
click at [868, 298] on div "Resolvido" at bounding box center [868, 303] width 38 height 11
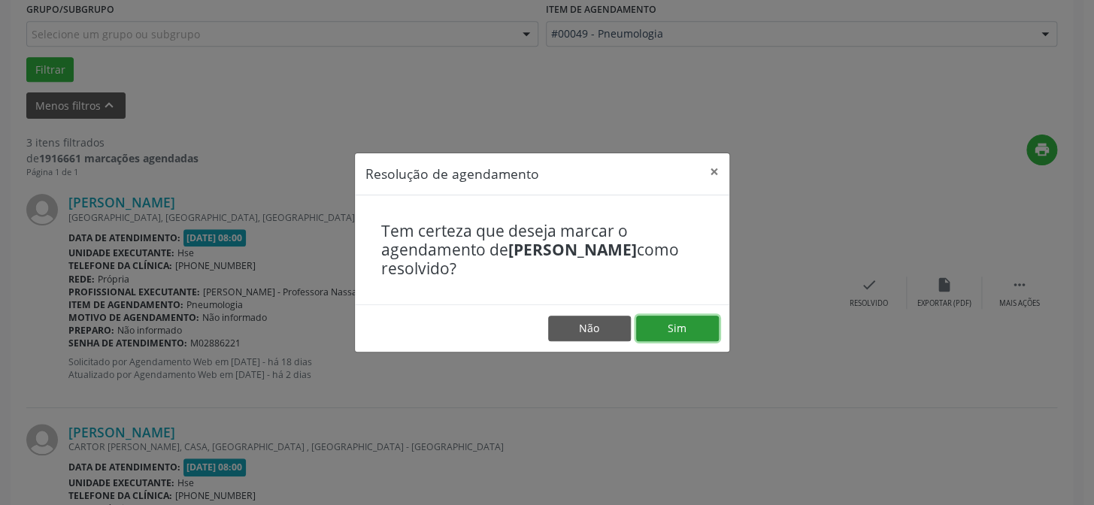
click at [674, 322] on button "Sim" at bounding box center [677, 329] width 83 height 26
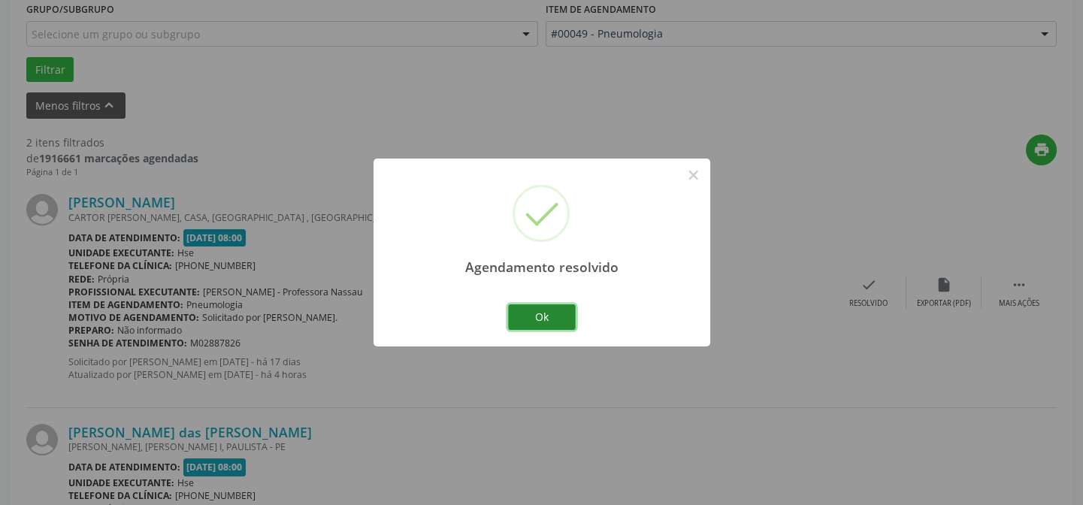
click at [542, 313] on button "Ok" at bounding box center [542, 317] width 68 height 26
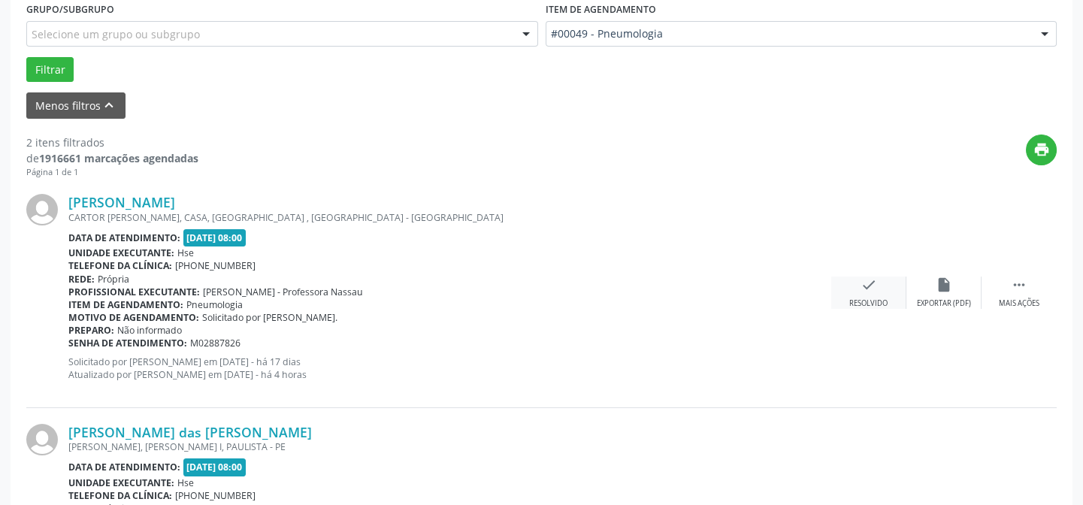
click at [874, 285] on icon "check" at bounding box center [869, 285] width 17 height 17
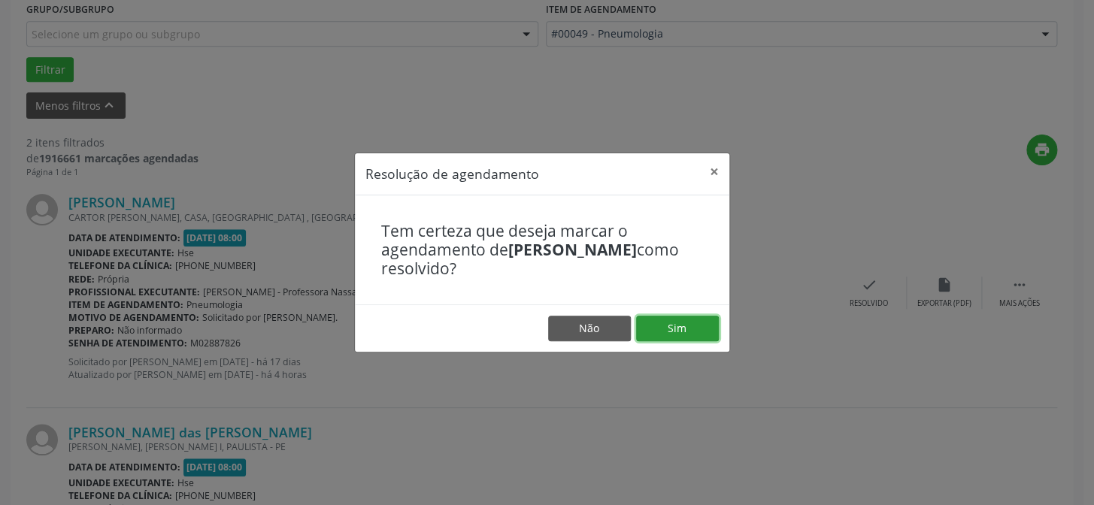
click at [682, 318] on button "Sim" at bounding box center [677, 329] width 83 height 26
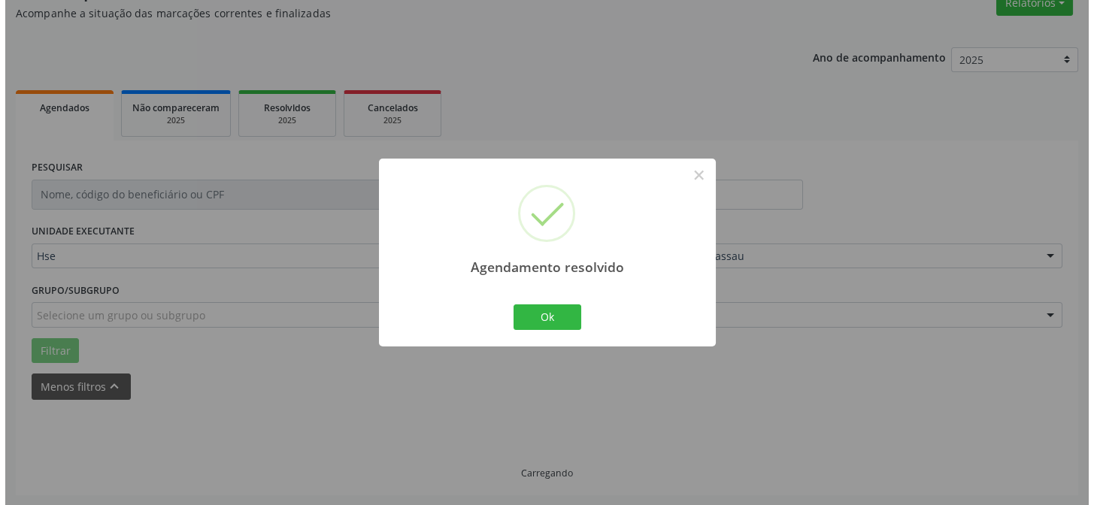
scroll to position [344, 0]
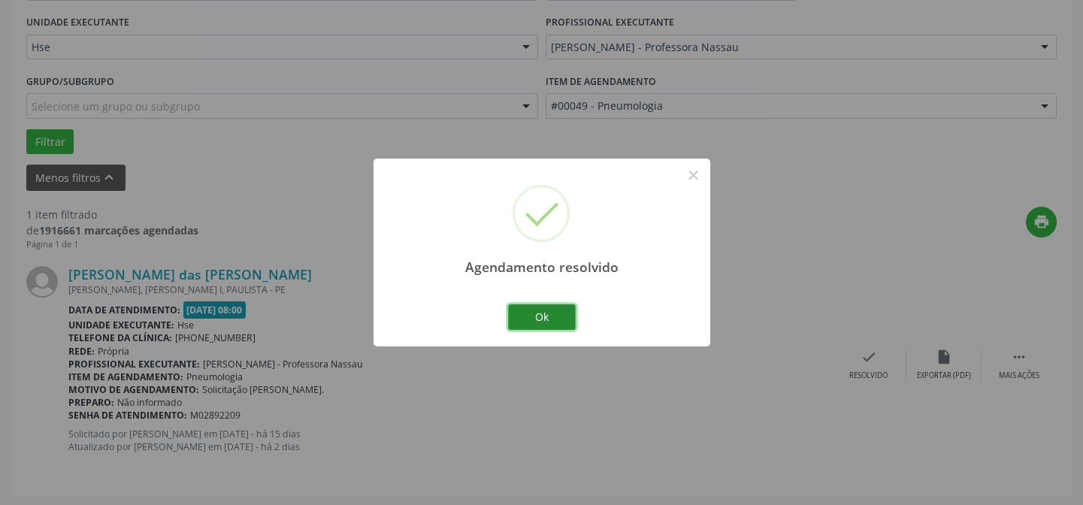
click at [533, 317] on button "Ok" at bounding box center [542, 317] width 68 height 26
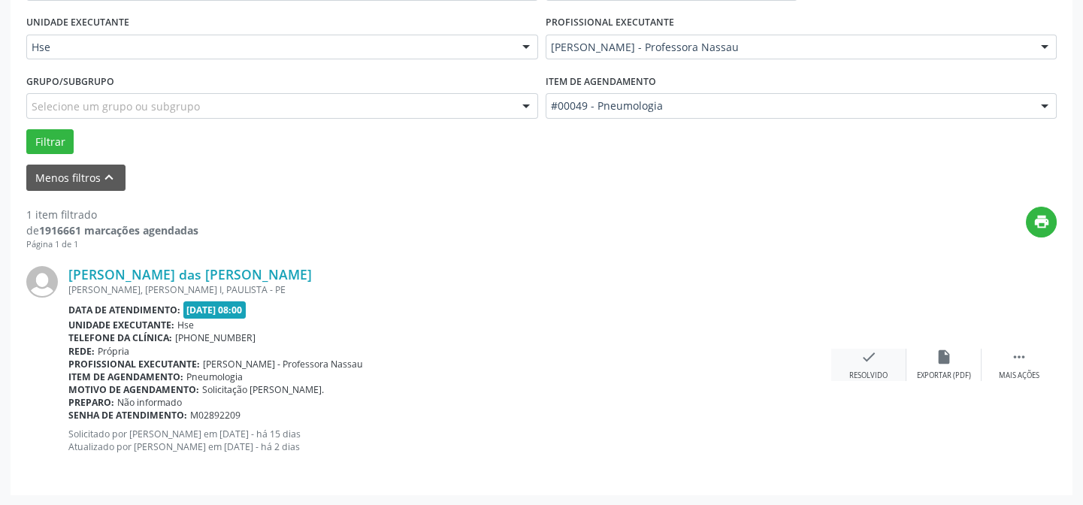
click at [877, 359] on icon "check" at bounding box center [869, 357] width 17 height 17
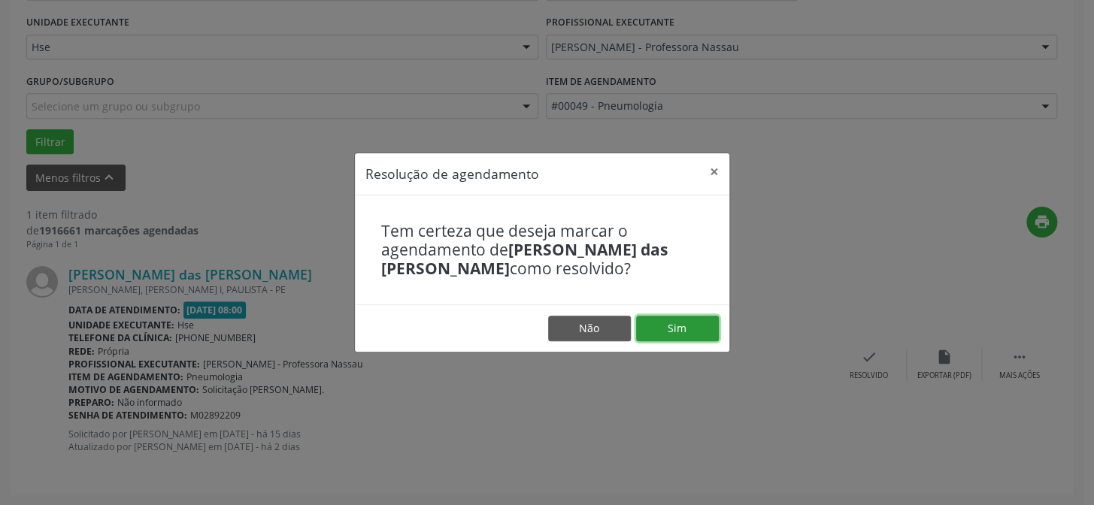
click at [677, 326] on button "Sim" at bounding box center [677, 329] width 83 height 26
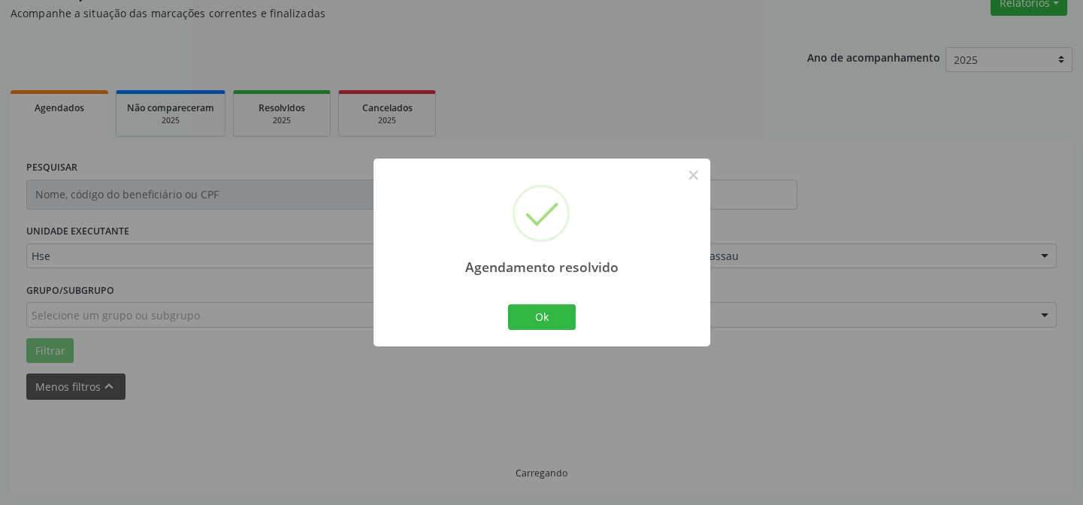
scroll to position [101, 0]
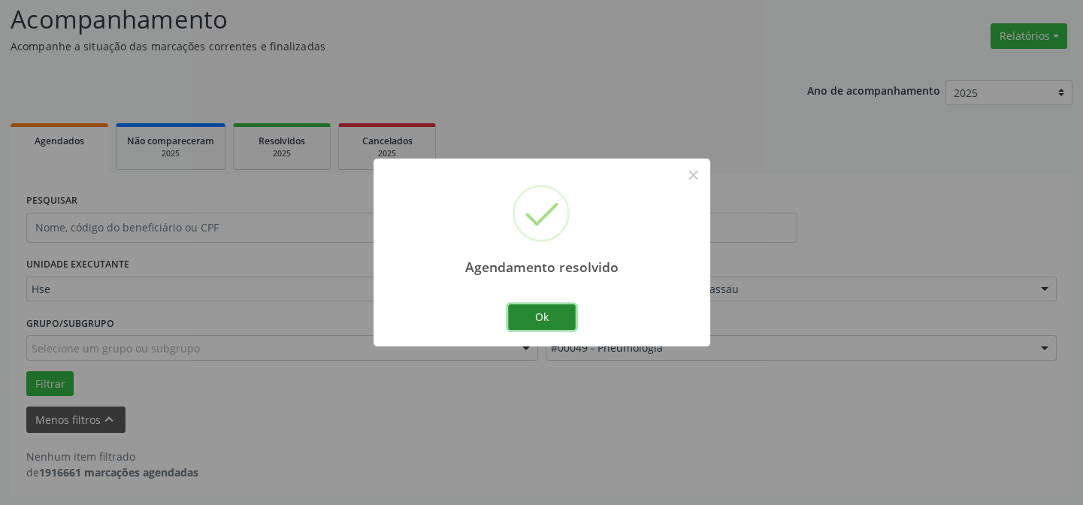
click at [562, 315] on button "Ok" at bounding box center [542, 317] width 68 height 26
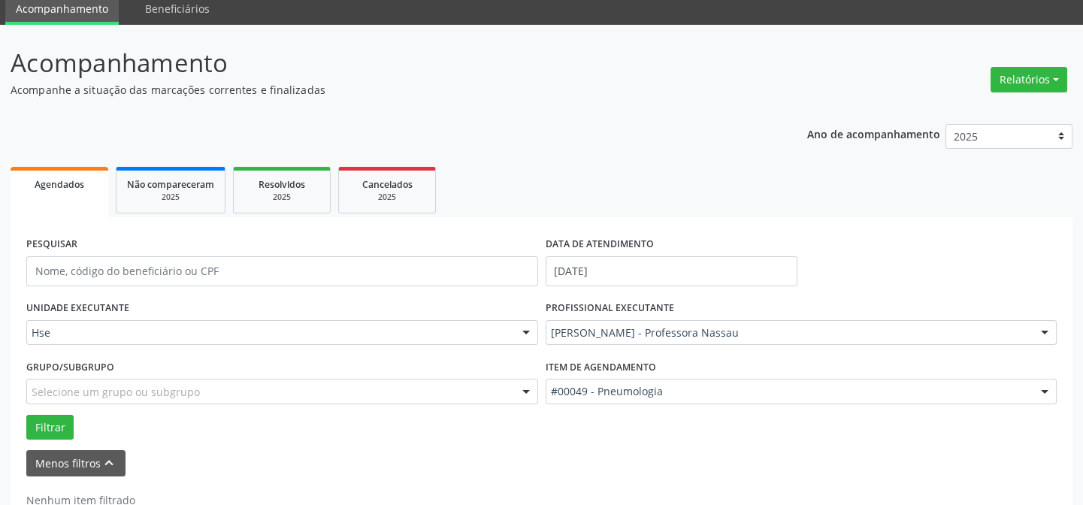
scroll to position [33, 0]
